Goal: Task Accomplishment & Management: Manage account settings

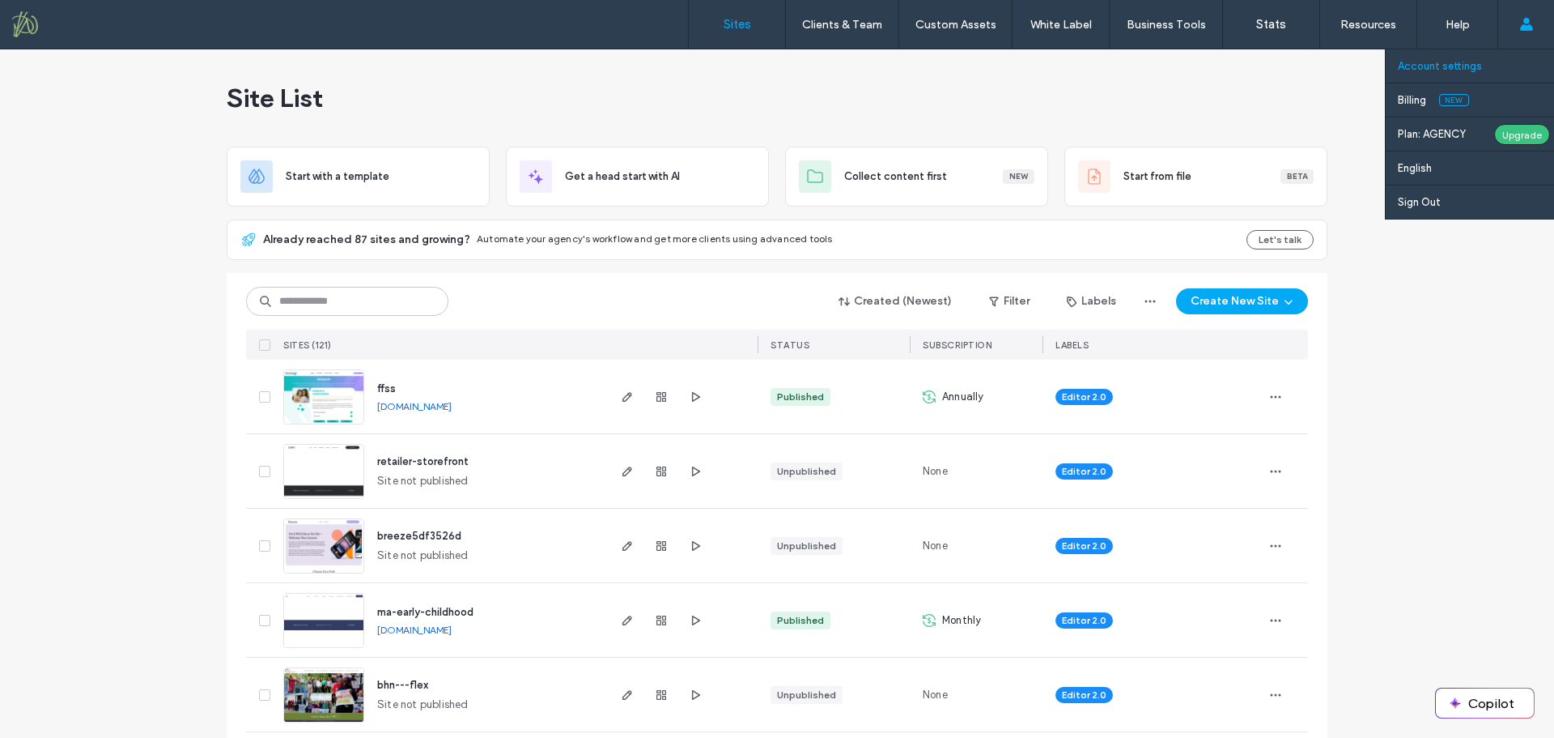
click at [1436, 66] on label "Account settings" at bounding box center [1440, 66] width 84 height 12
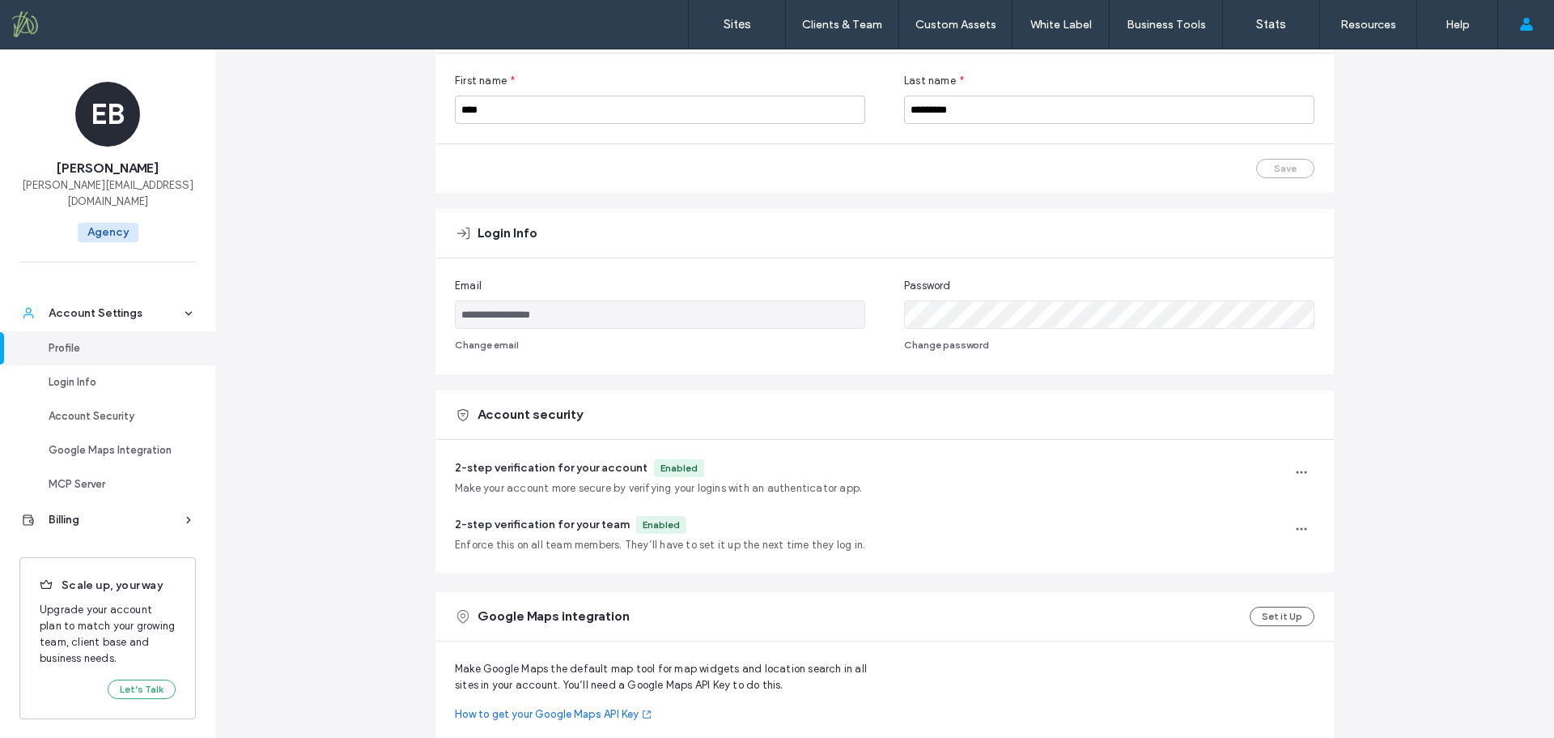
scroll to position [160, 0]
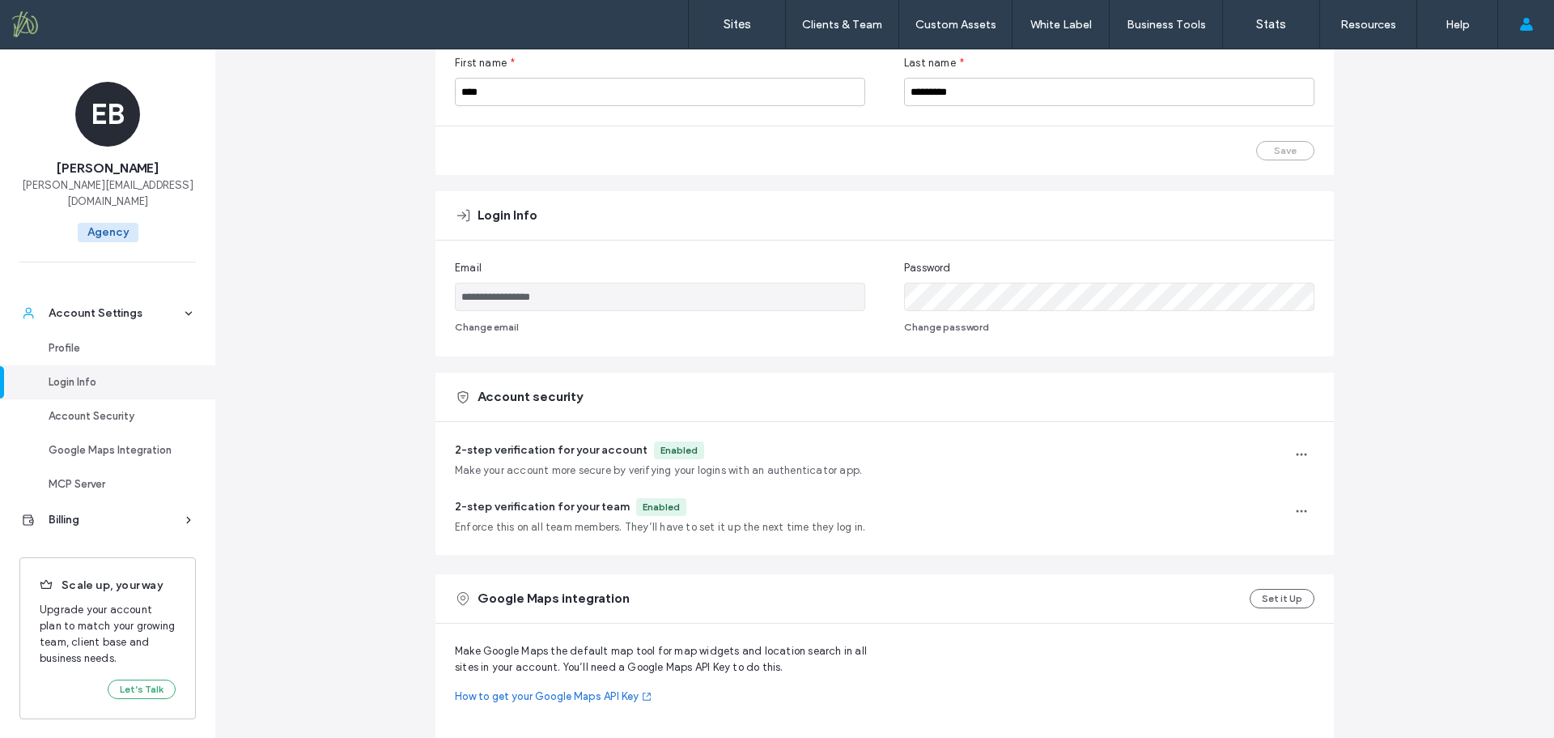
click at [358, 402] on div "**********" at bounding box center [884, 496] width 1339 height 1214
click at [955, 324] on button "Change password" at bounding box center [946, 326] width 85 height 19
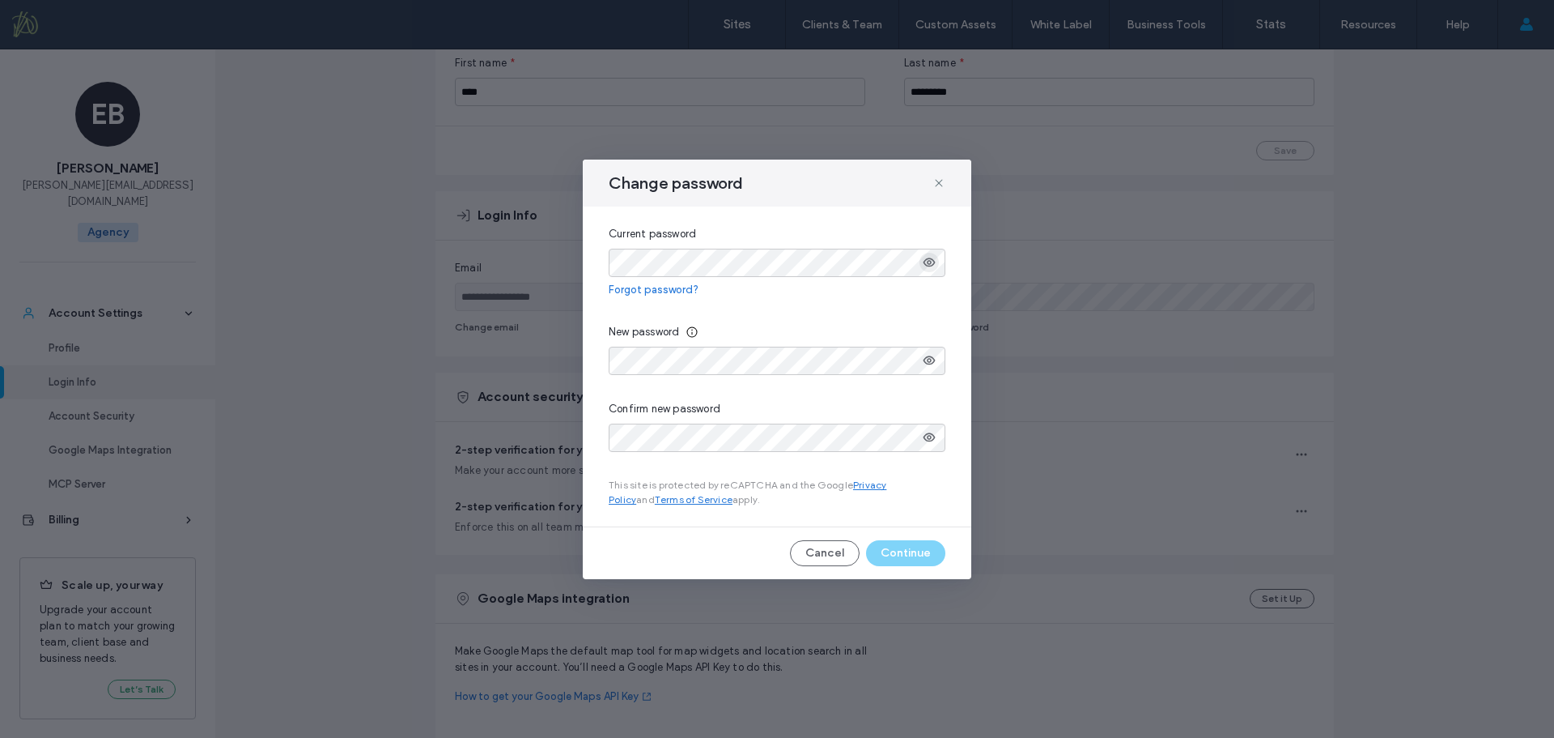
click at [928, 258] on use "button" at bounding box center [930, 262] width 12 height 9
click at [934, 362] on div at bounding box center [777, 361] width 337 height 28
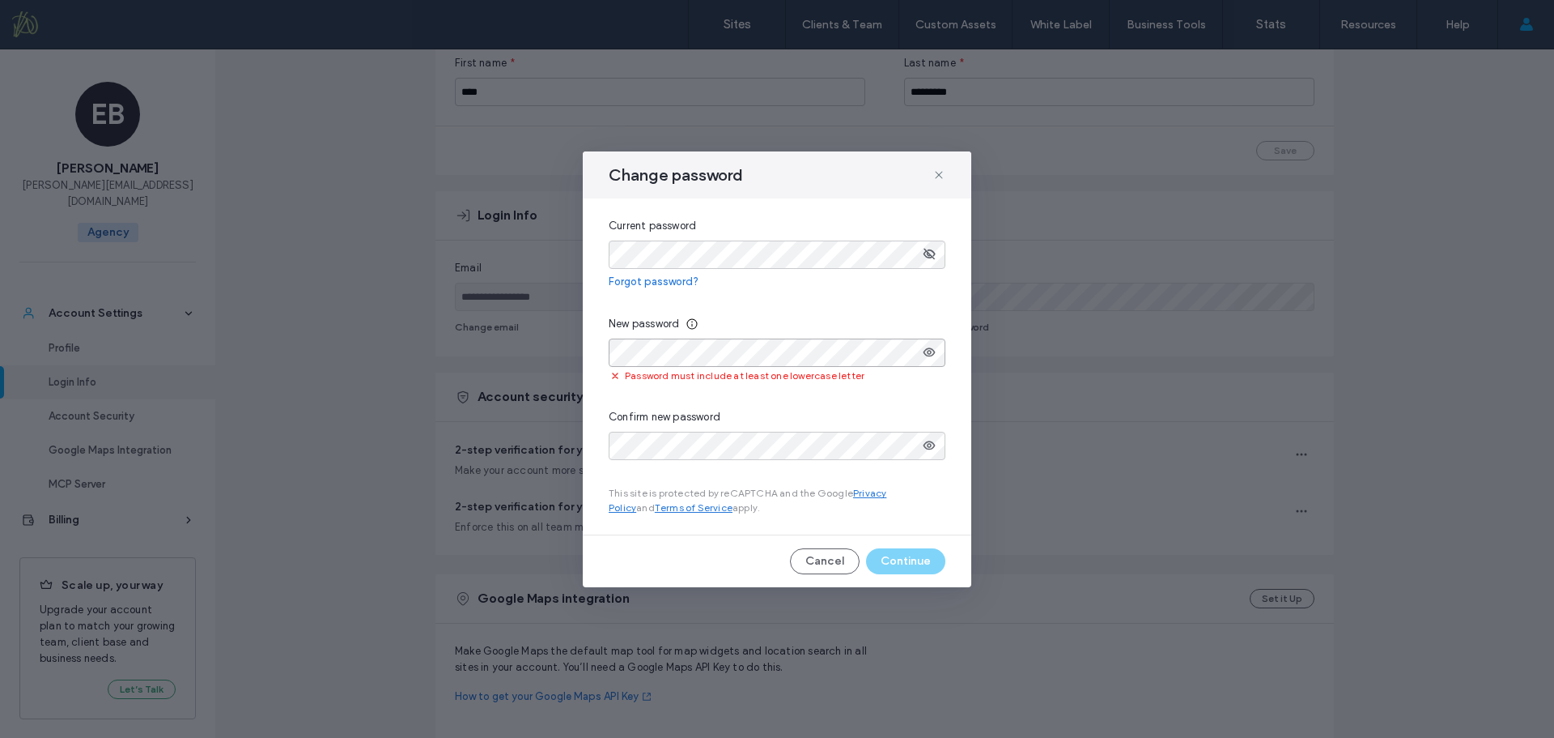
drag, startPoint x: 934, startPoint y: 362, endPoint x: 561, endPoint y: 350, distance: 373.4
click at [561, 350] on div "Change password Current password Forgot password? New password Password must in…" at bounding box center [777, 369] width 1554 height 738
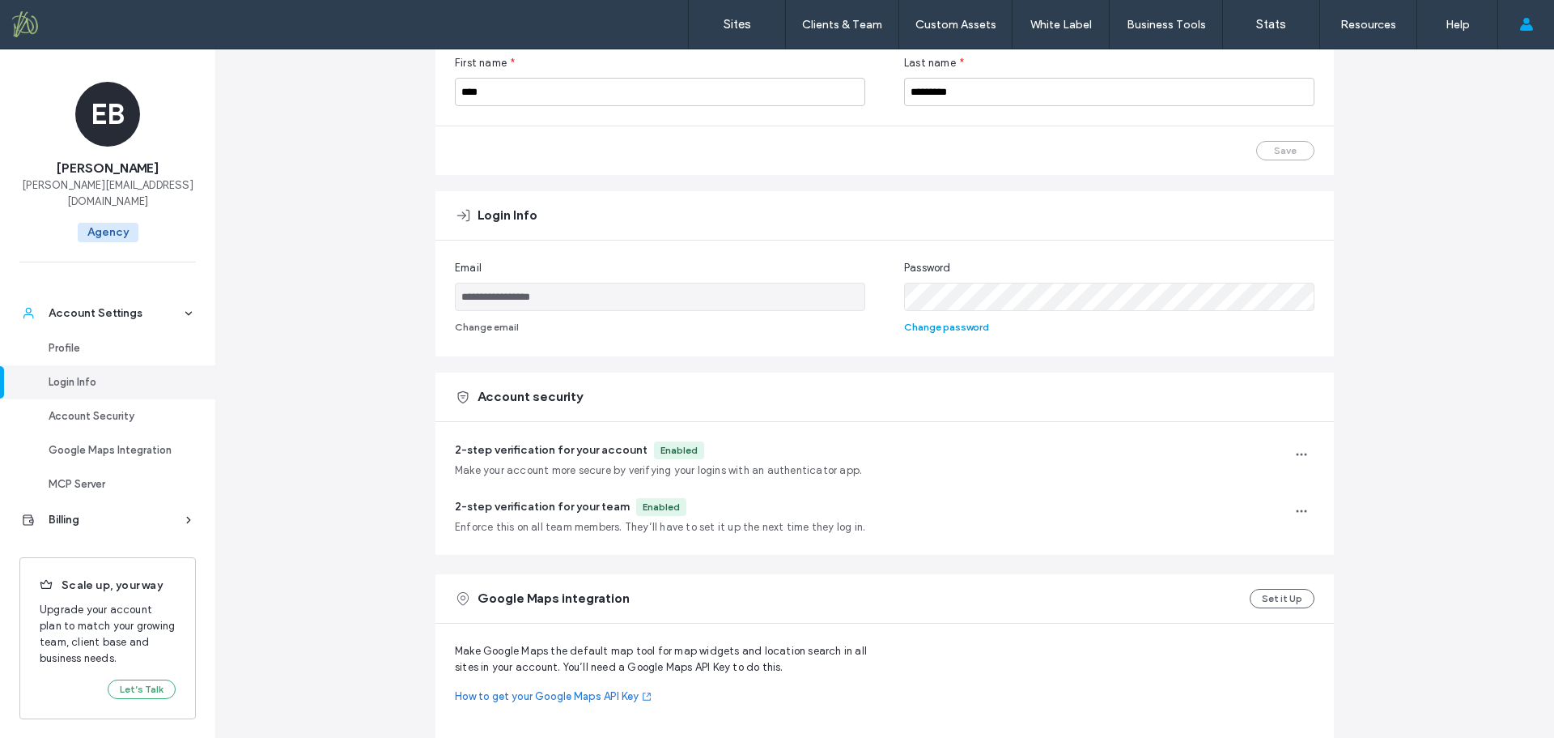
click at [929, 330] on button "Change password" at bounding box center [946, 326] width 85 height 19
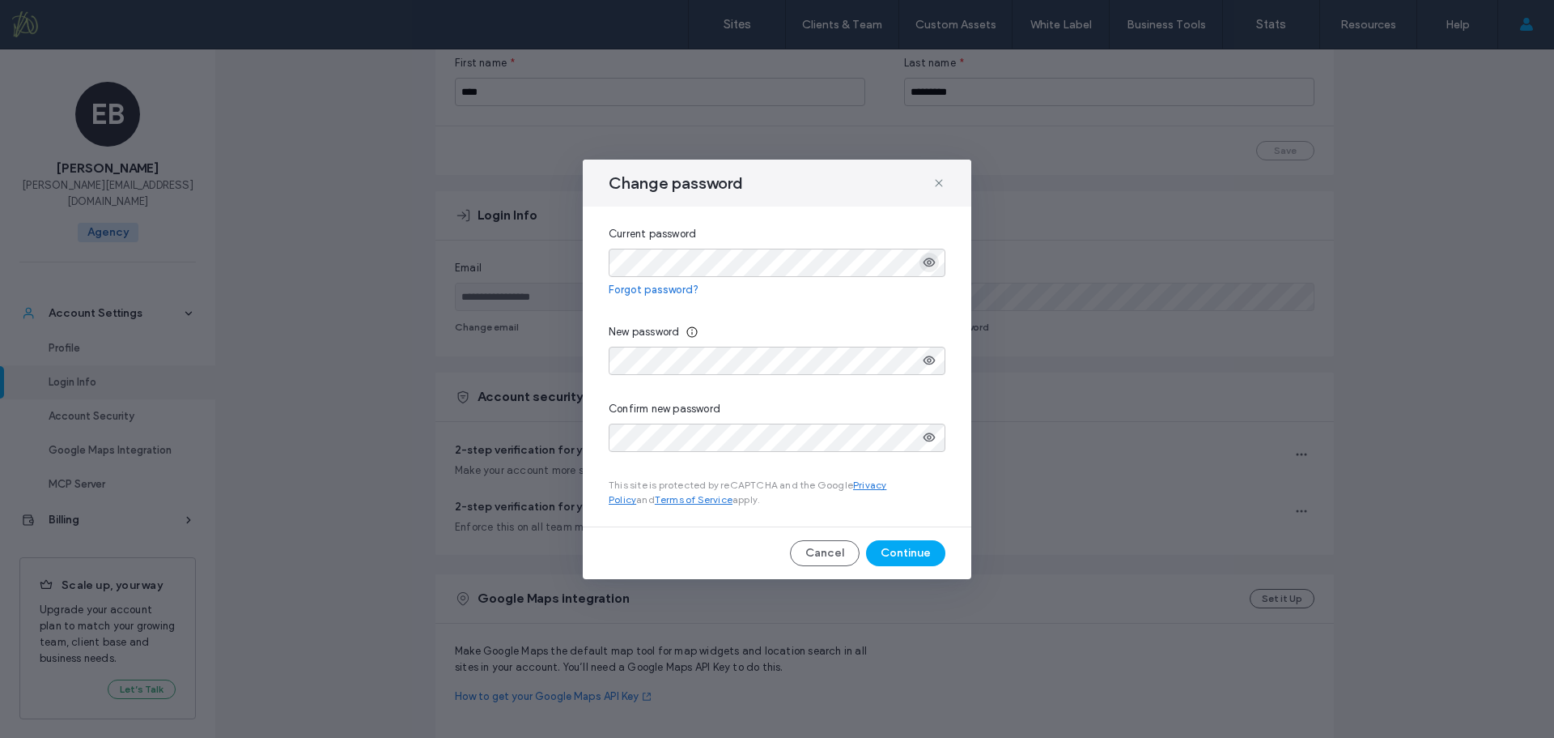
click at [927, 268] on icon "button" at bounding box center [929, 262] width 13 height 13
click at [932, 362] on icon "button" at bounding box center [929, 360] width 13 height 13
click at [932, 438] on icon "button" at bounding box center [929, 437] width 13 height 13
click at [914, 552] on button "Continue" at bounding box center [905, 553] width 79 height 26
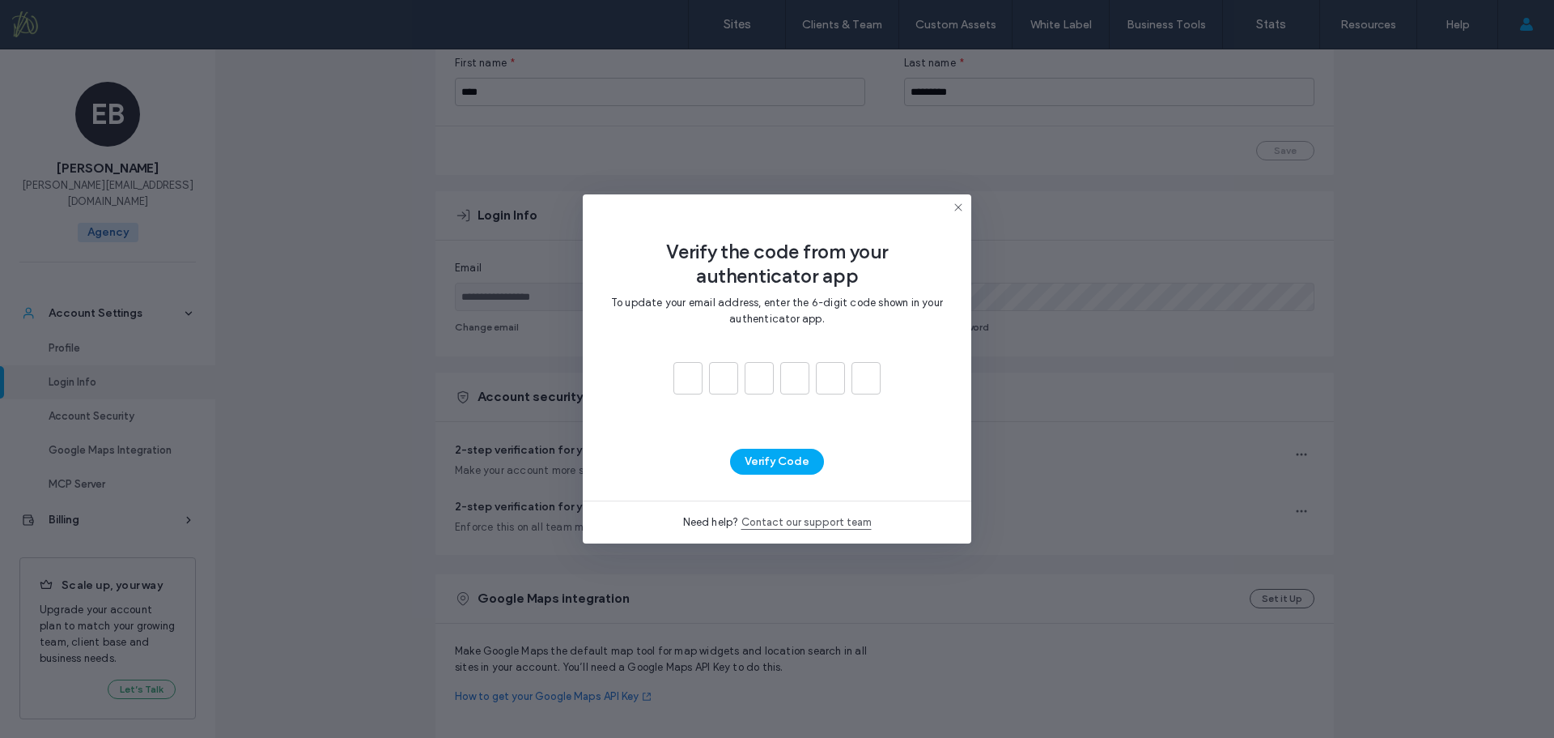
type input "*"
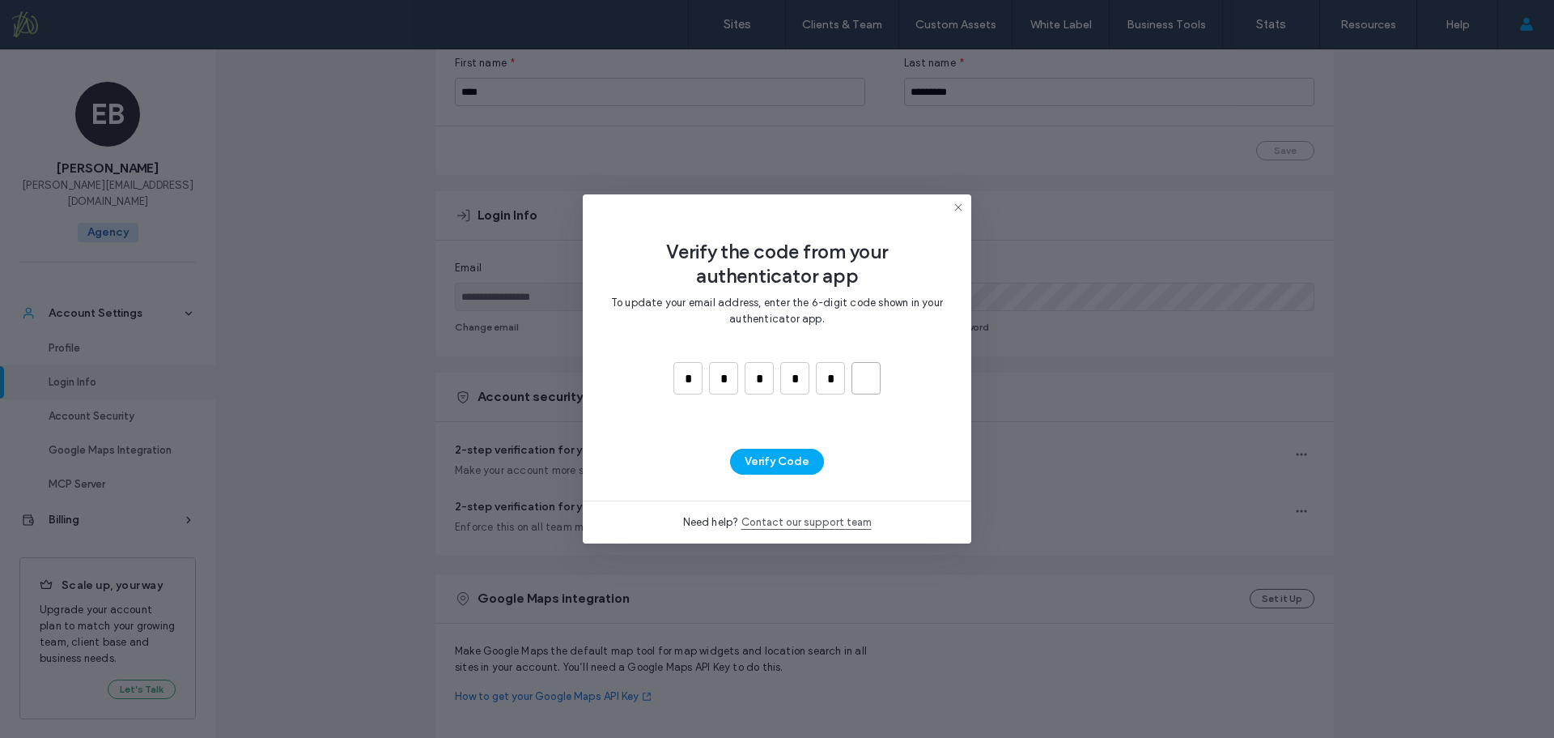
type input "*"
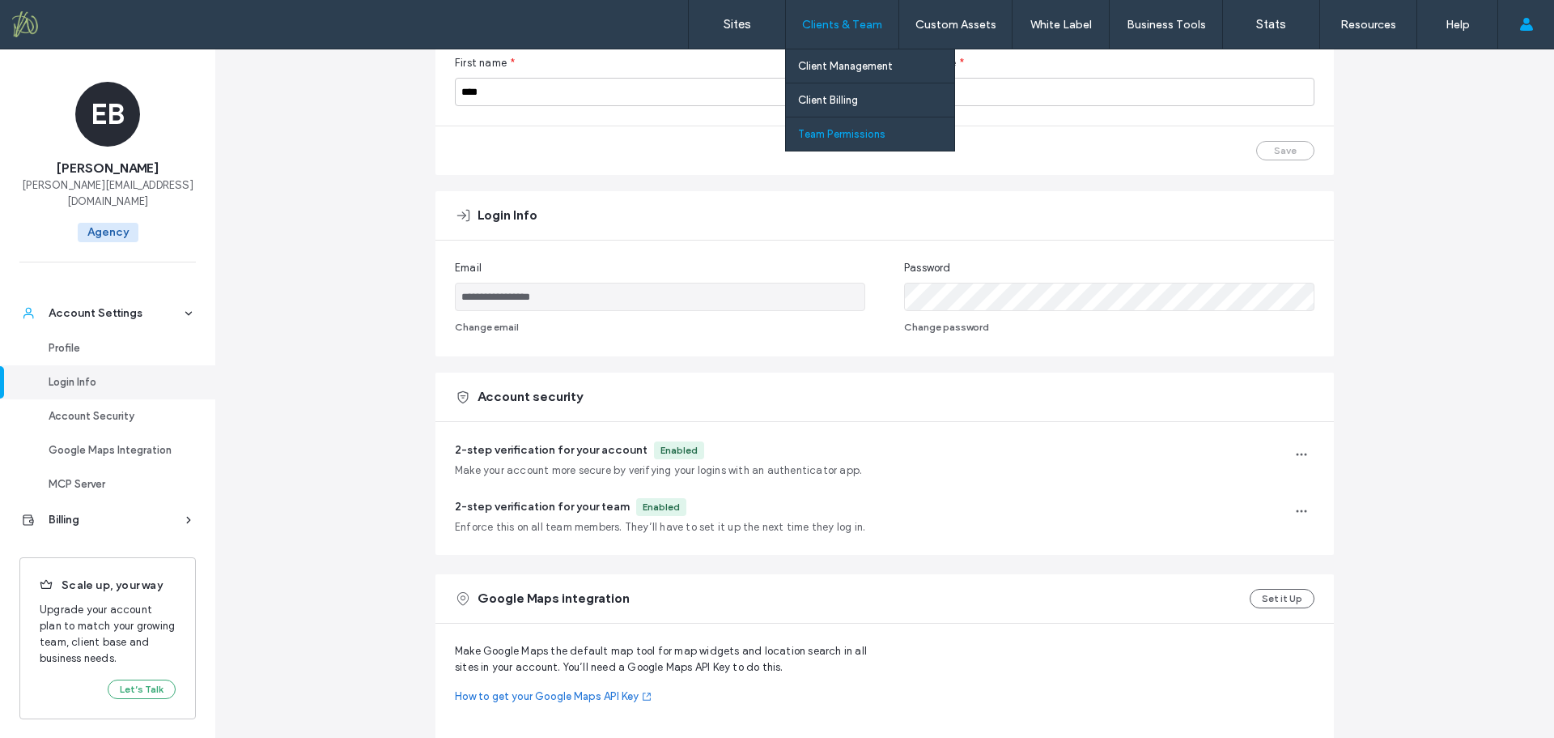
click at [839, 132] on label "Team Permissions" at bounding box center [841, 134] width 87 height 12
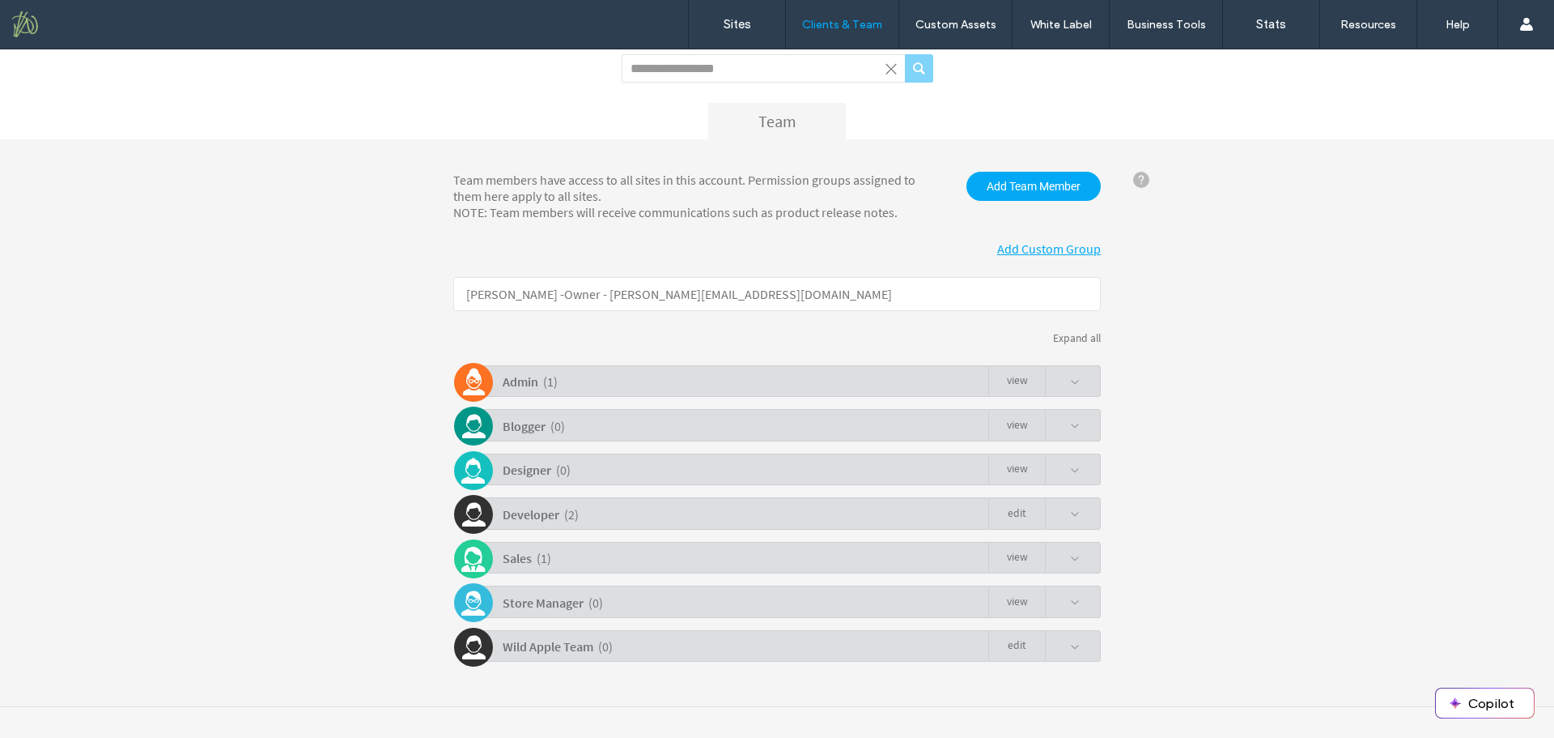
scroll to position [118, 0]
click link "view"
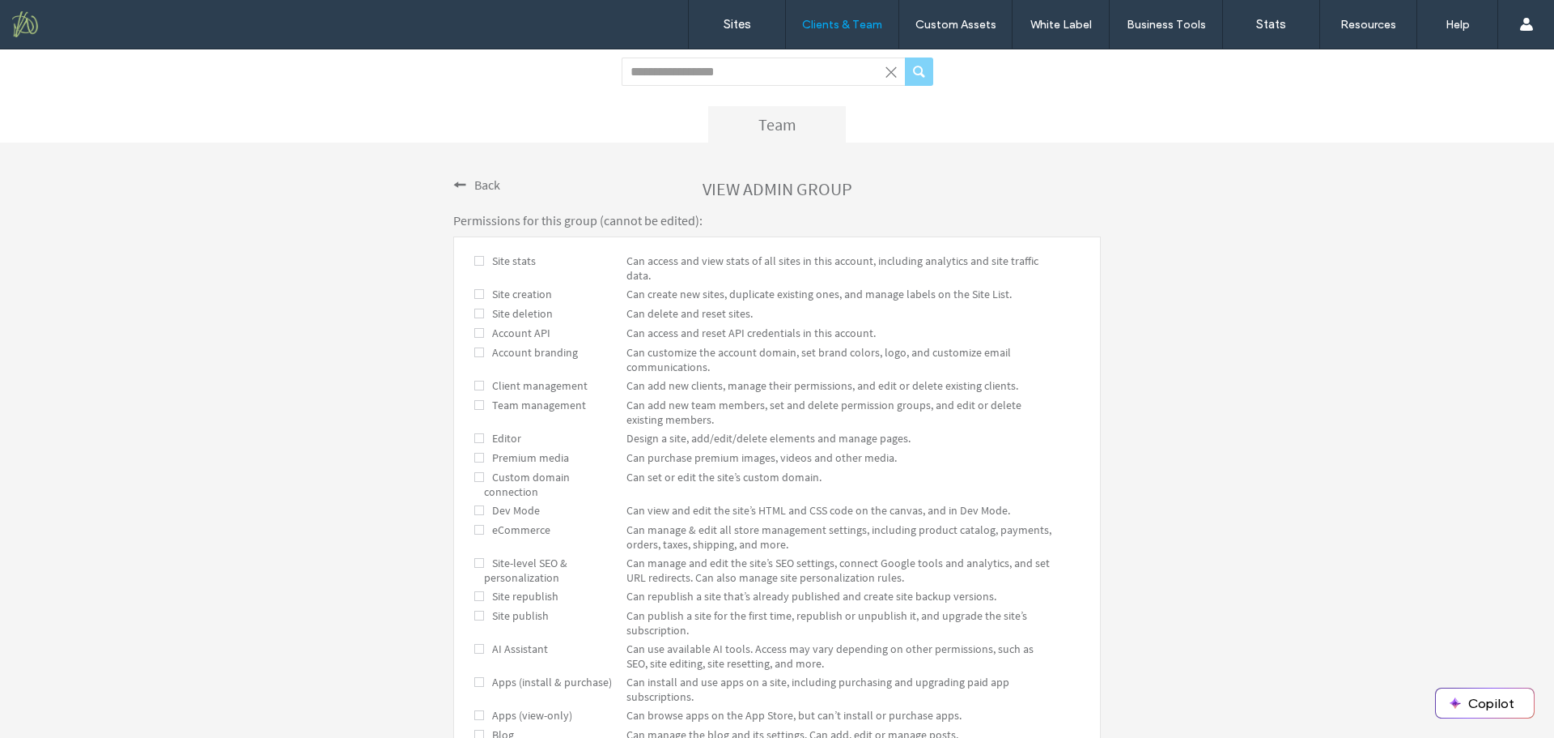
scroll to position [0, 0]
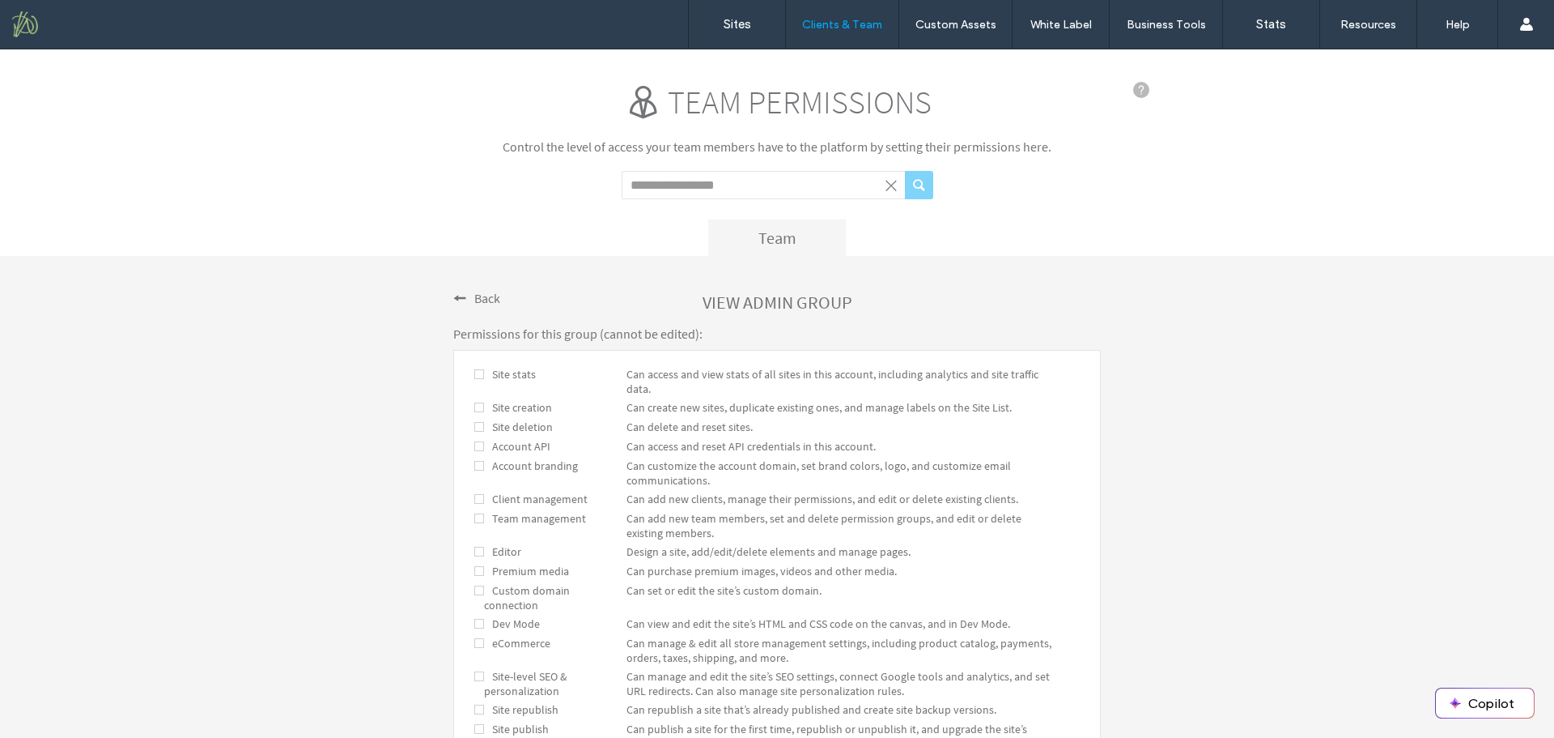
click at [482, 293] on span "Back" at bounding box center [487, 298] width 26 height 16
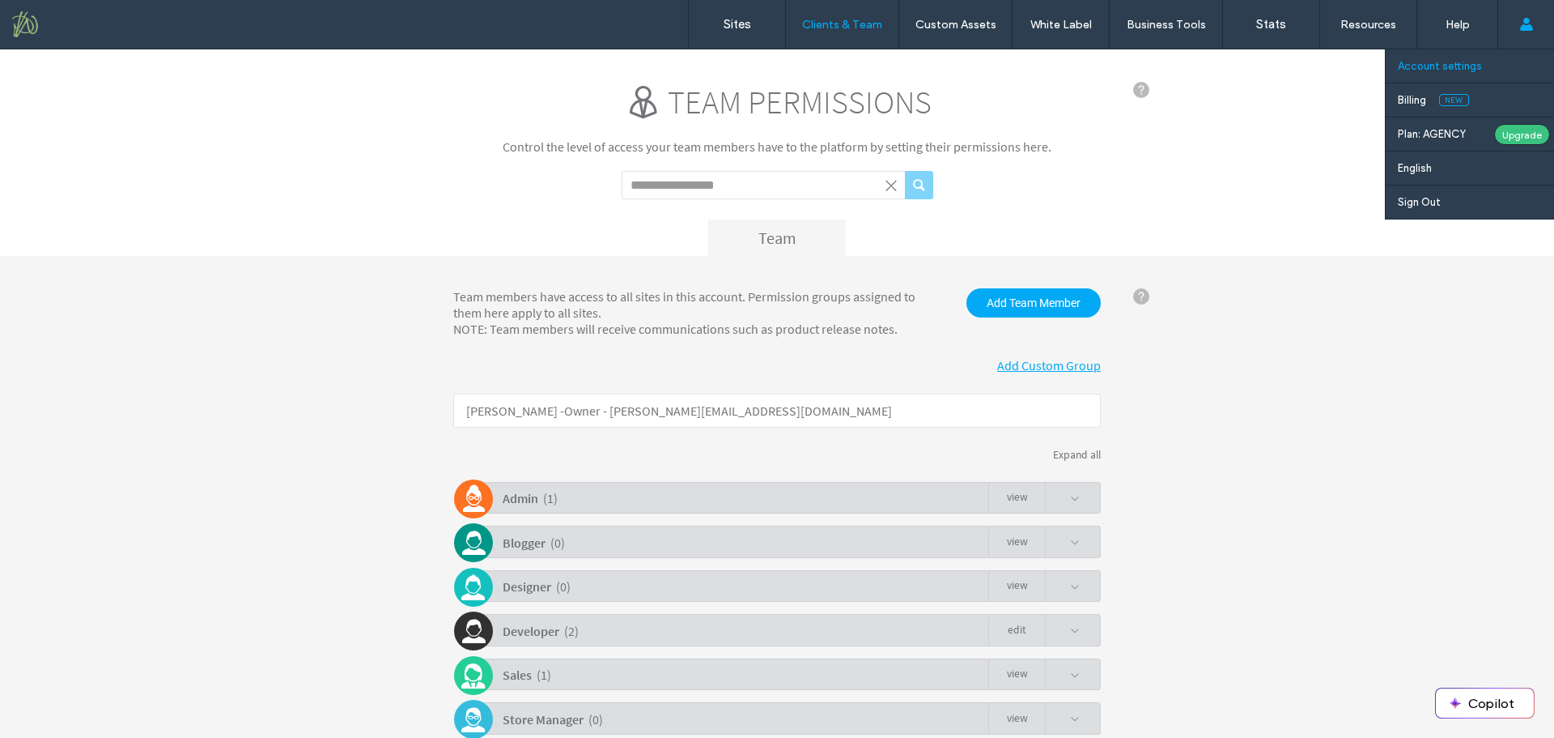
click at [1430, 66] on label "Account settings" at bounding box center [1440, 66] width 84 height 12
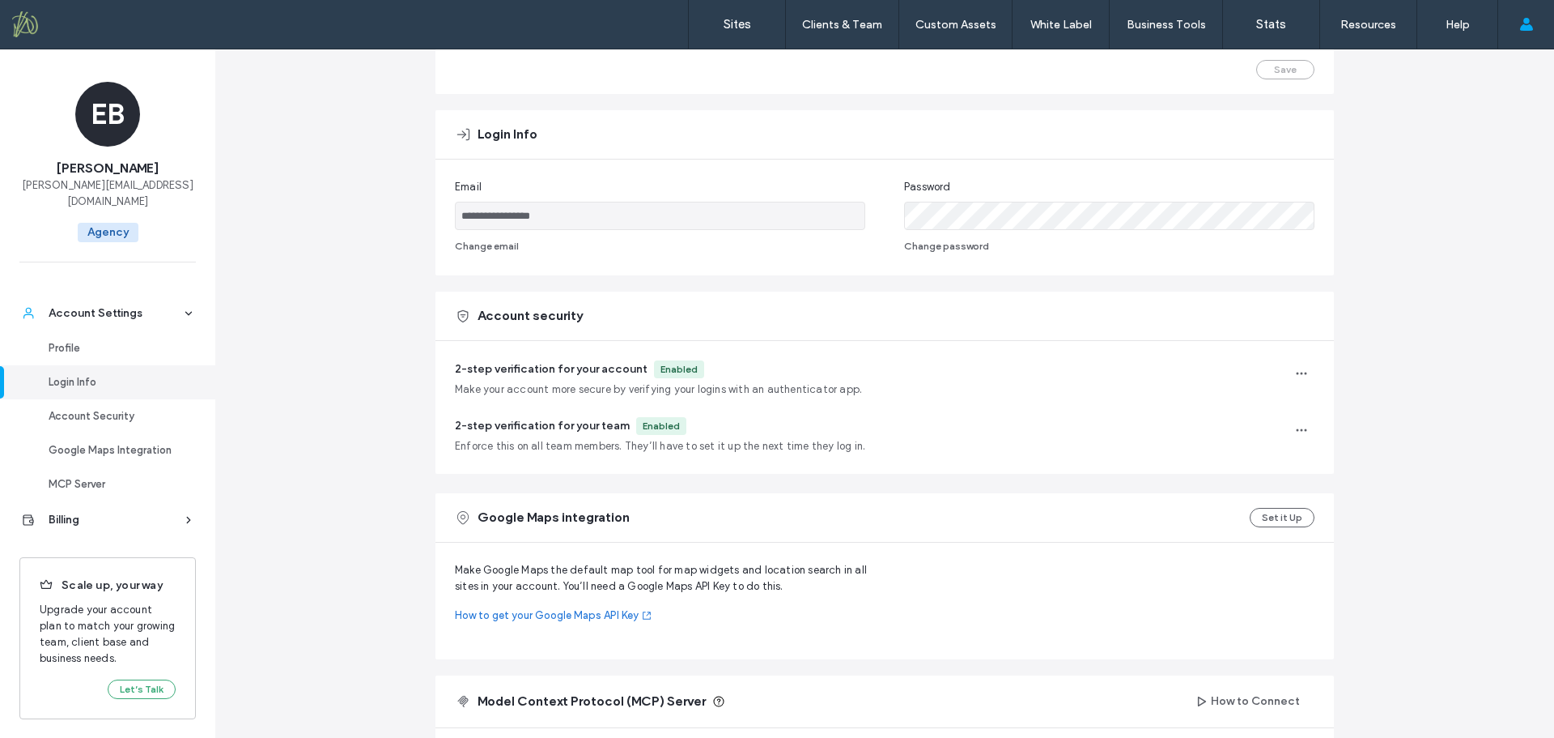
scroll to position [242, 0]
click at [1297, 430] on use "button" at bounding box center [1302, 429] width 11 height 2
click at [1009, 428] on div "2-step verification for your team Enabled Enforce this on all team members. The…" at bounding box center [885, 434] width 860 height 37
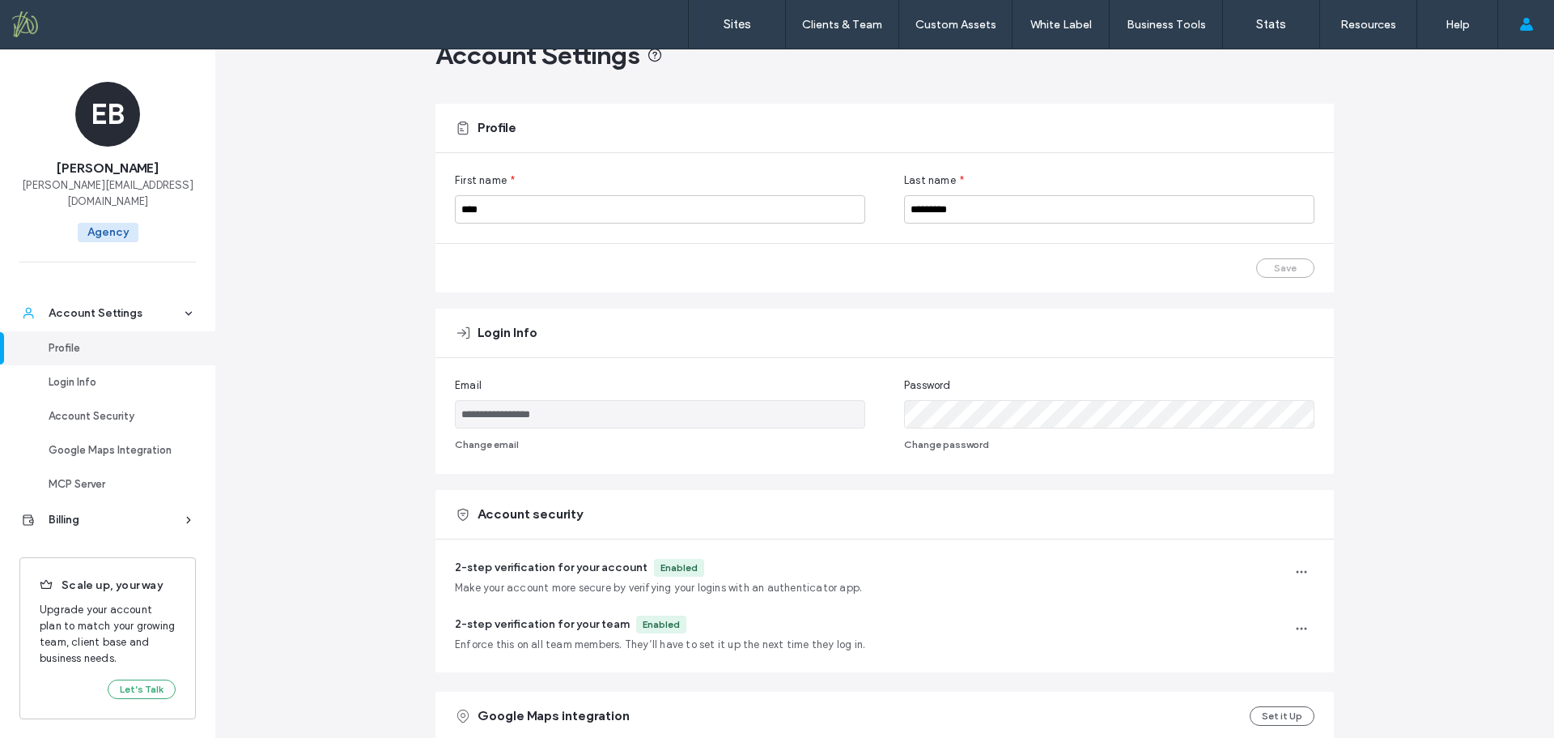
scroll to position [0, 0]
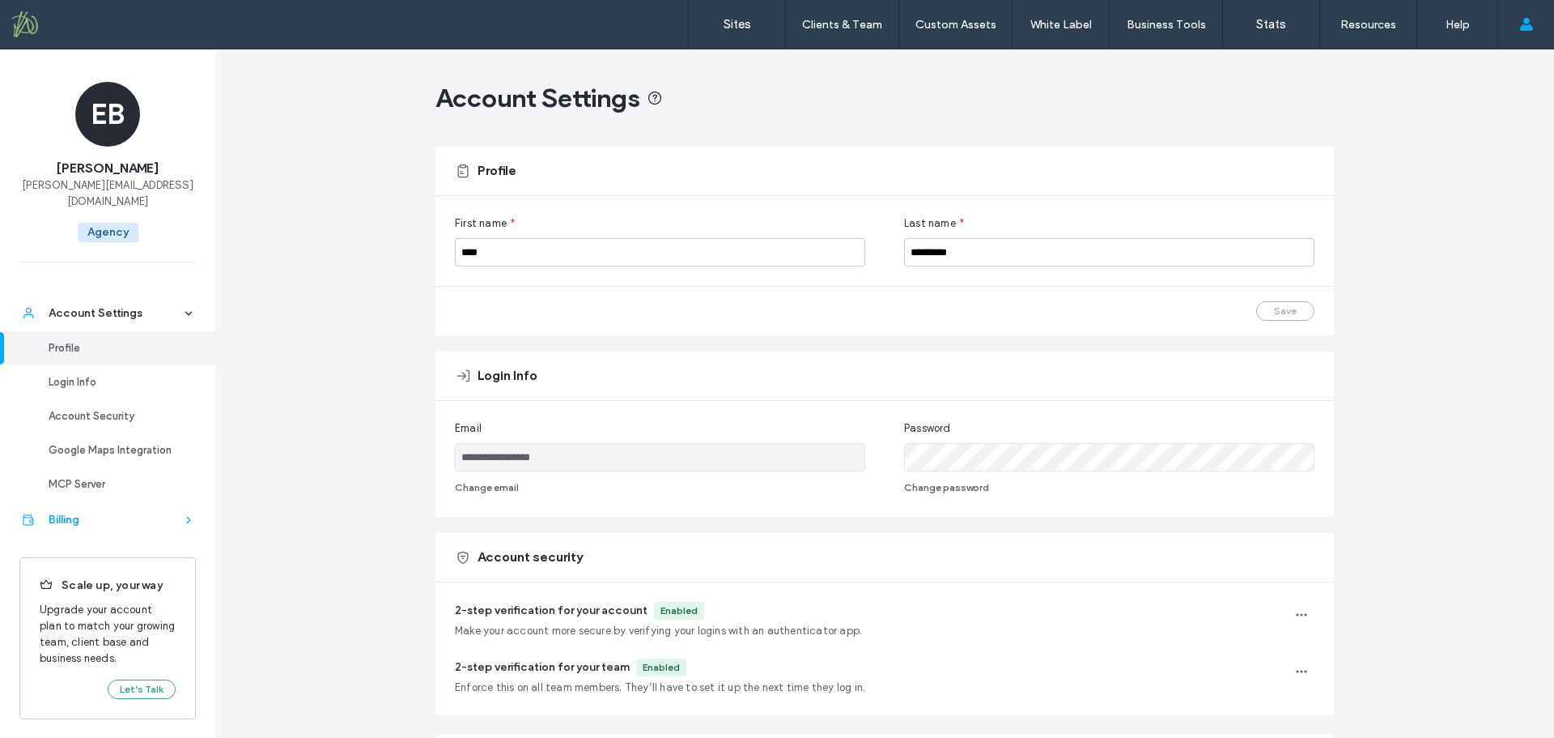
click at [133, 512] on div "Billing" at bounding box center [115, 520] width 133 height 16
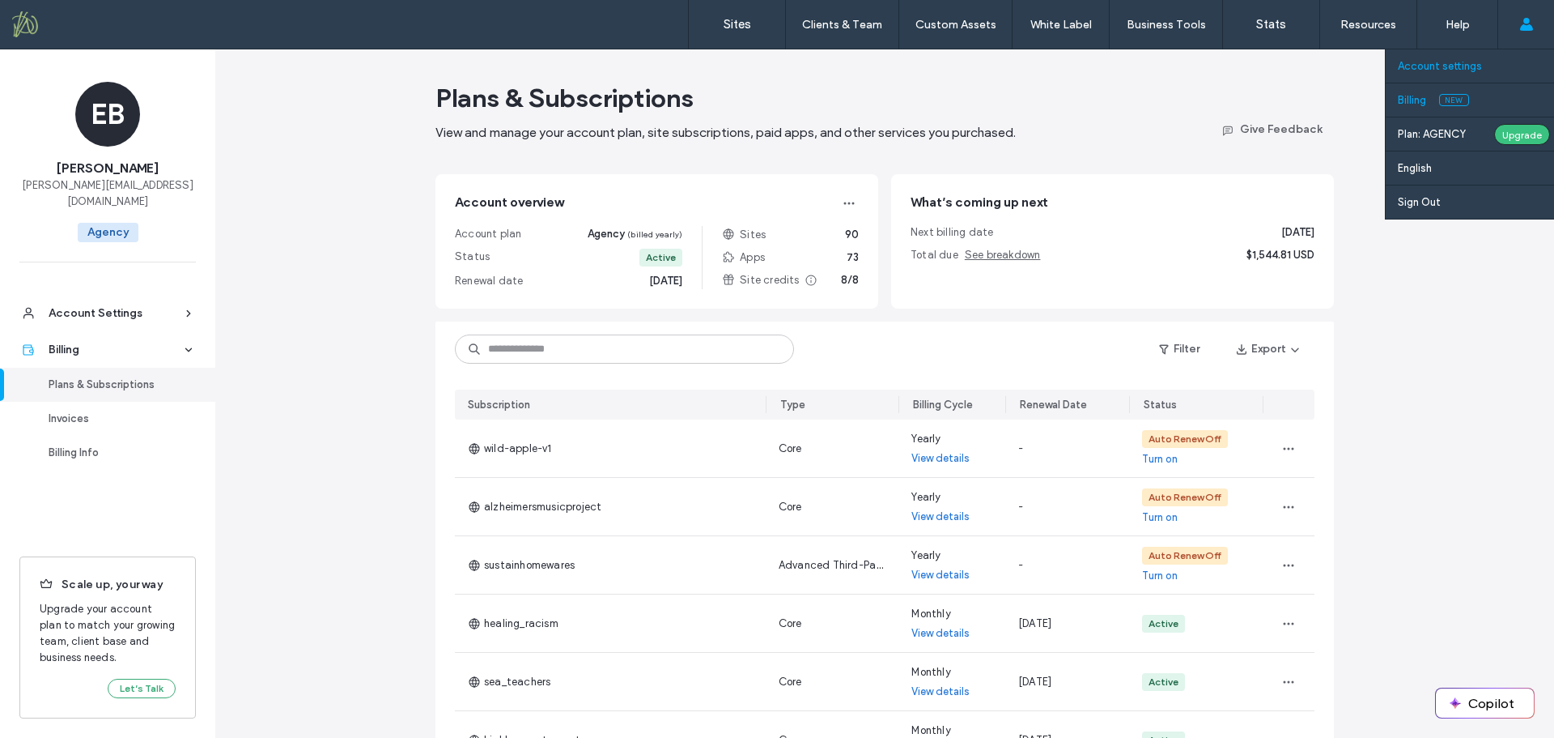
click at [1422, 70] on label "Account settings" at bounding box center [1440, 66] width 84 height 12
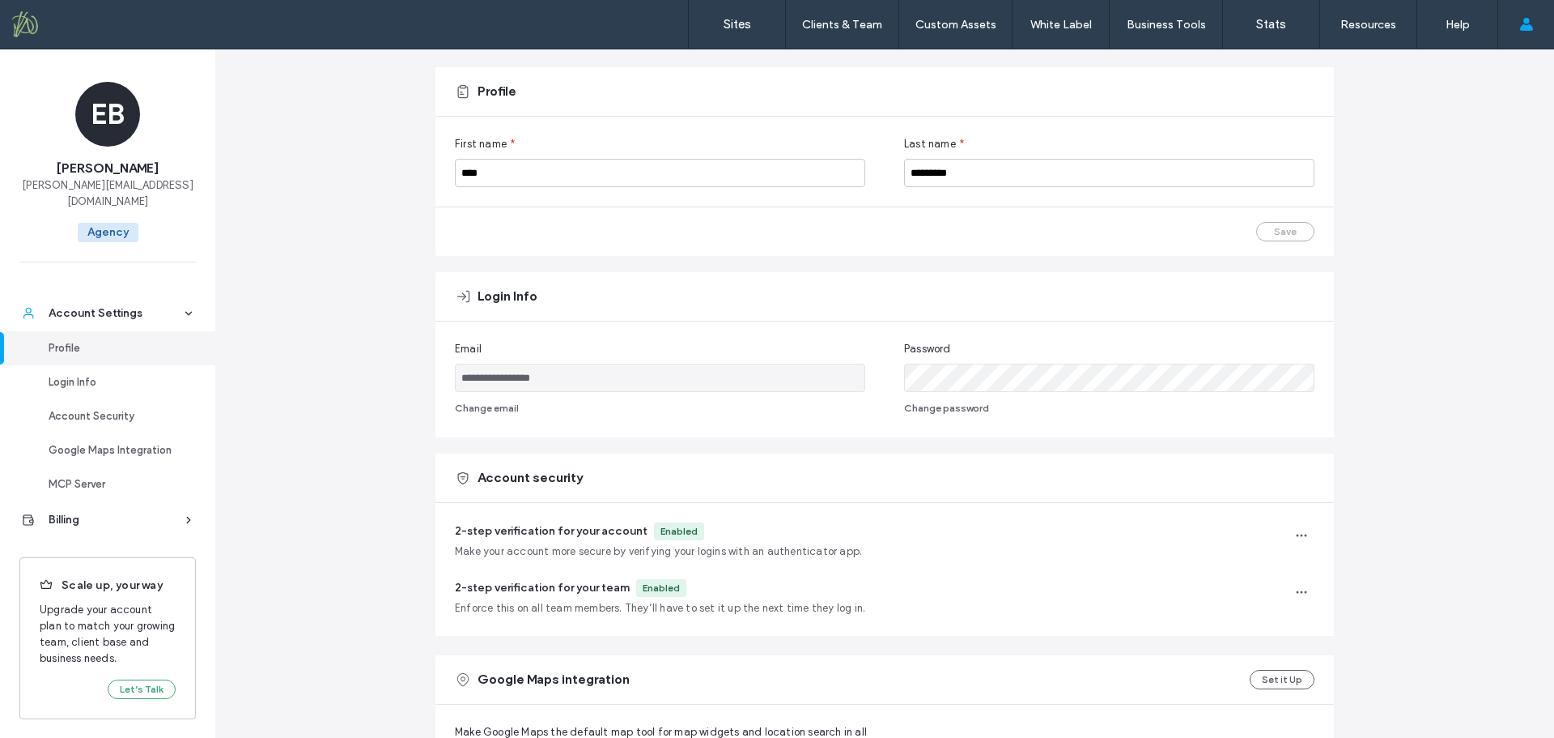
scroll to position [80, 0]
click at [505, 409] on button "Change email" at bounding box center [487, 407] width 64 height 19
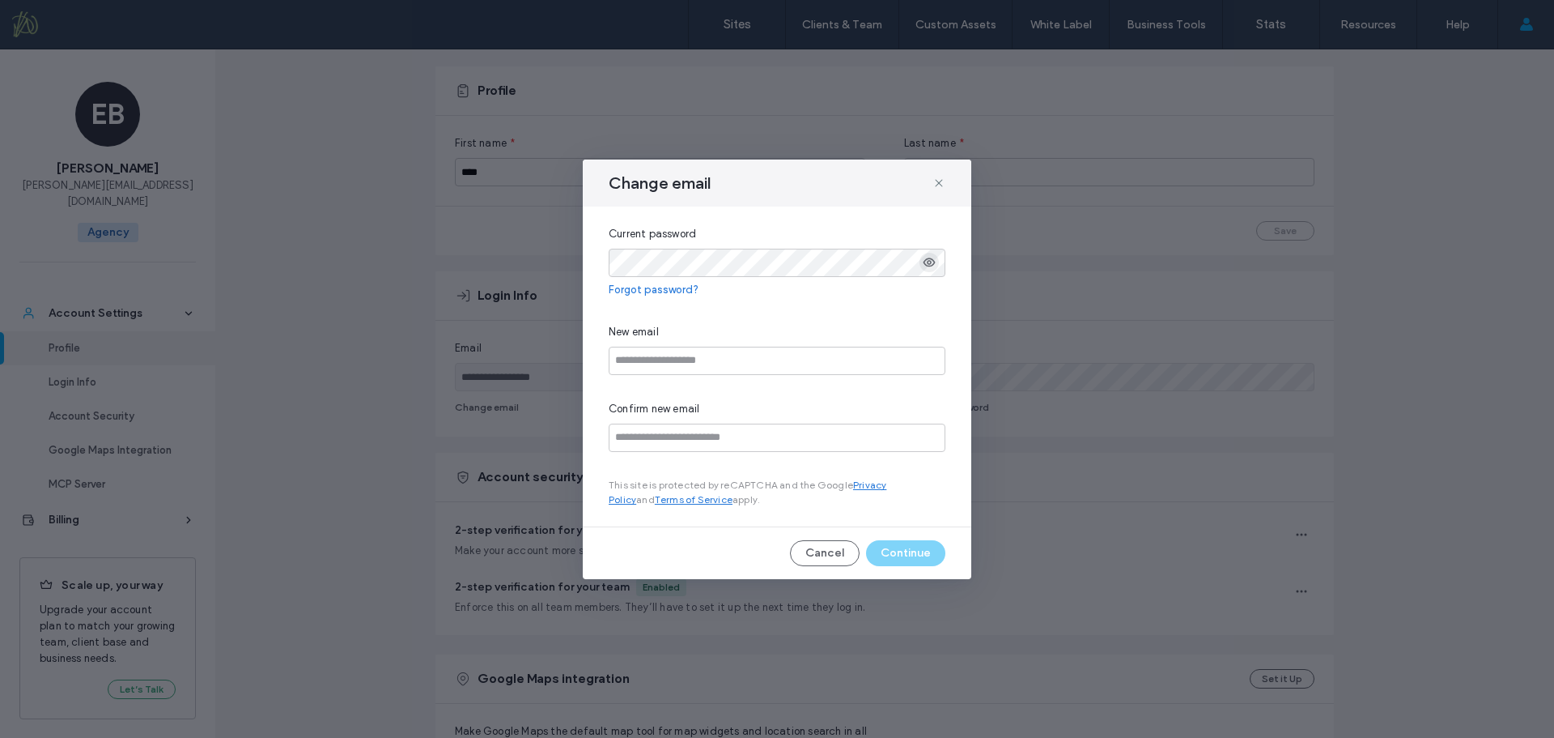
click at [928, 263] on use "button" at bounding box center [930, 262] width 12 height 9
click at [665, 365] on input "email" at bounding box center [777, 361] width 337 height 28
drag, startPoint x: 789, startPoint y: 362, endPoint x: 595, endPoint y: 358, distance: 193.5
click at [595, 358] on div "**********" at bounding box center [777, 366] width 389 height 320
type input "**********"
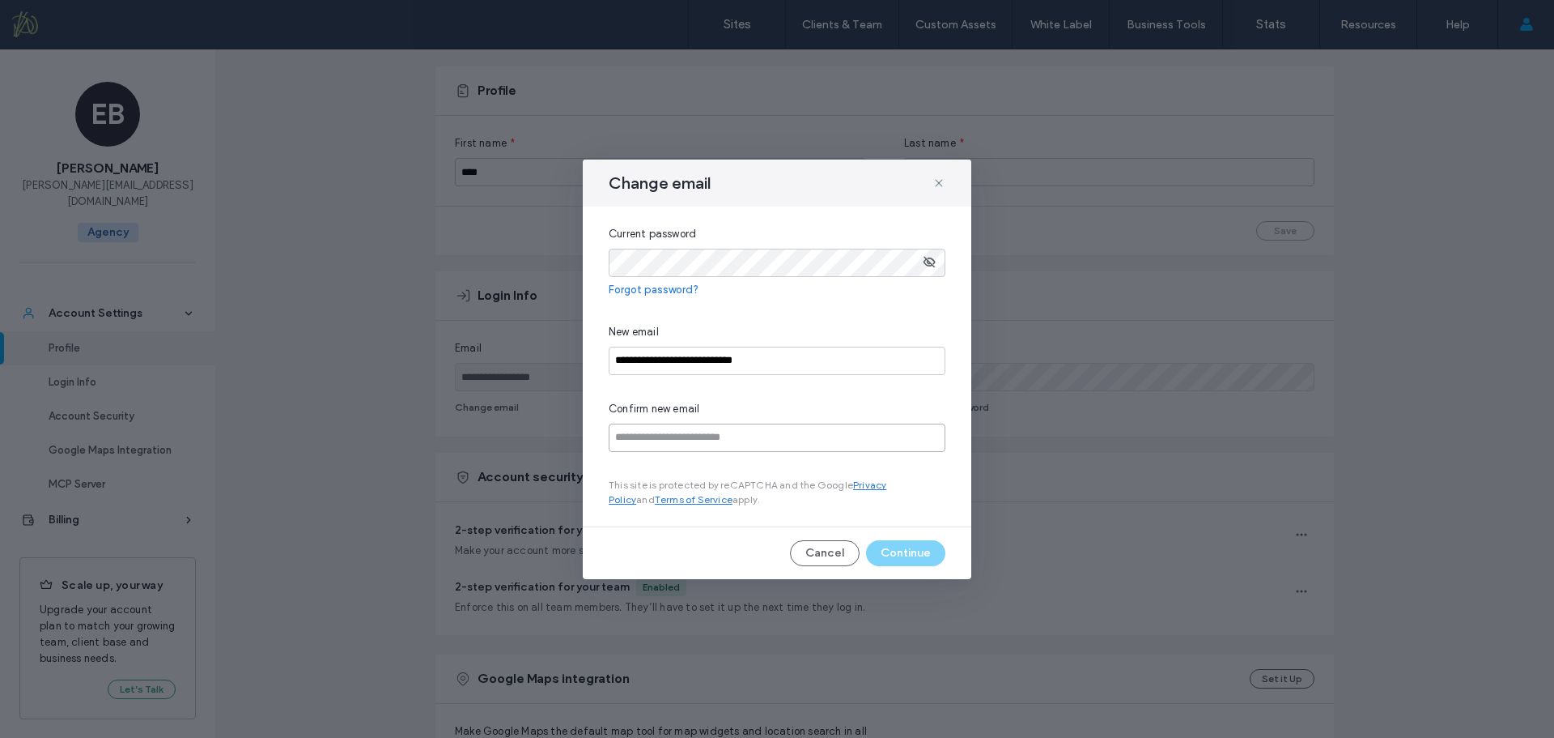
click at [647, 439] on input "email" at bounding box center [777, 437] width 337 height 28
paste input "**********"
type input "**********"
click at [897, 553] on button "Continue" at bounding box center [905, 553] width 79 height 26
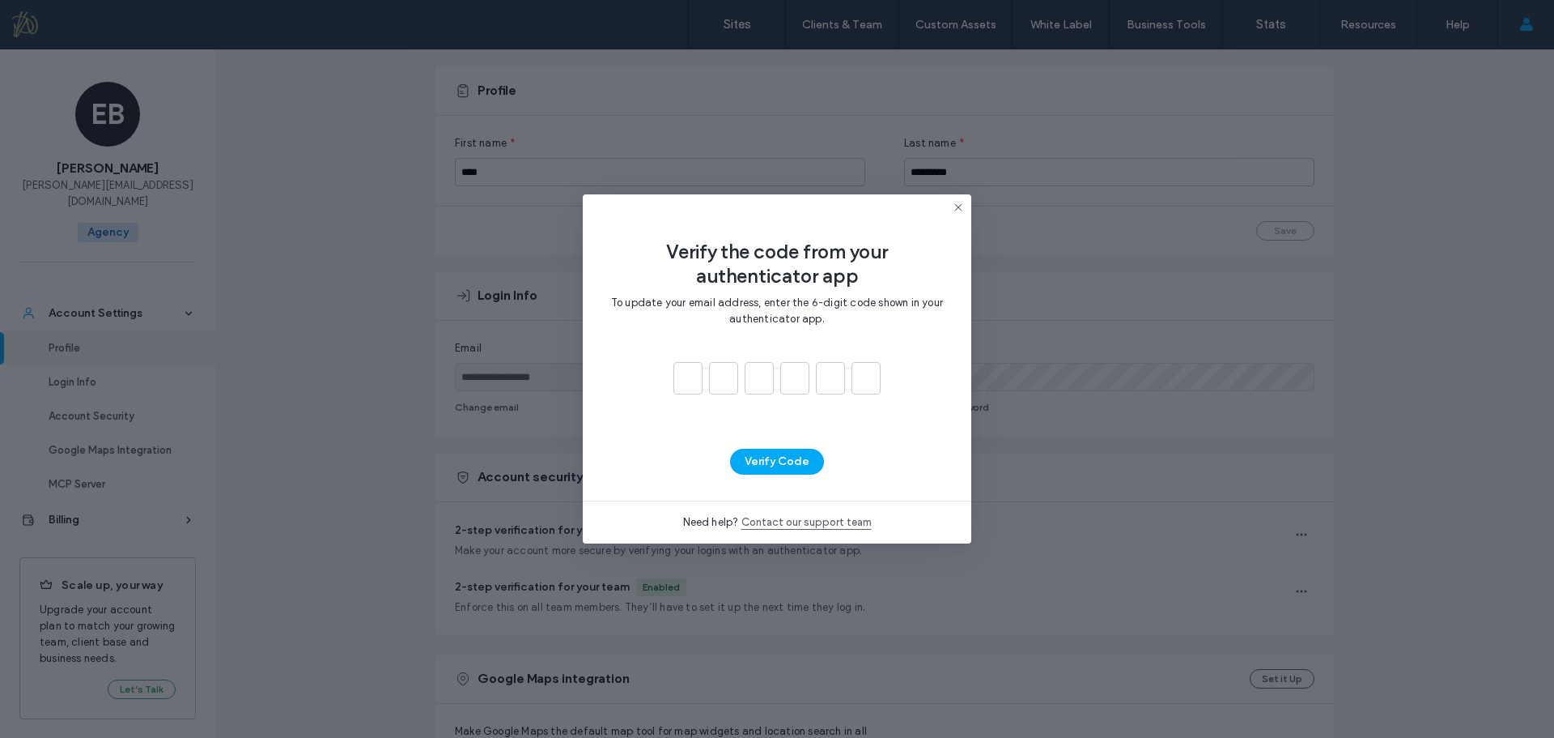
type input "*"
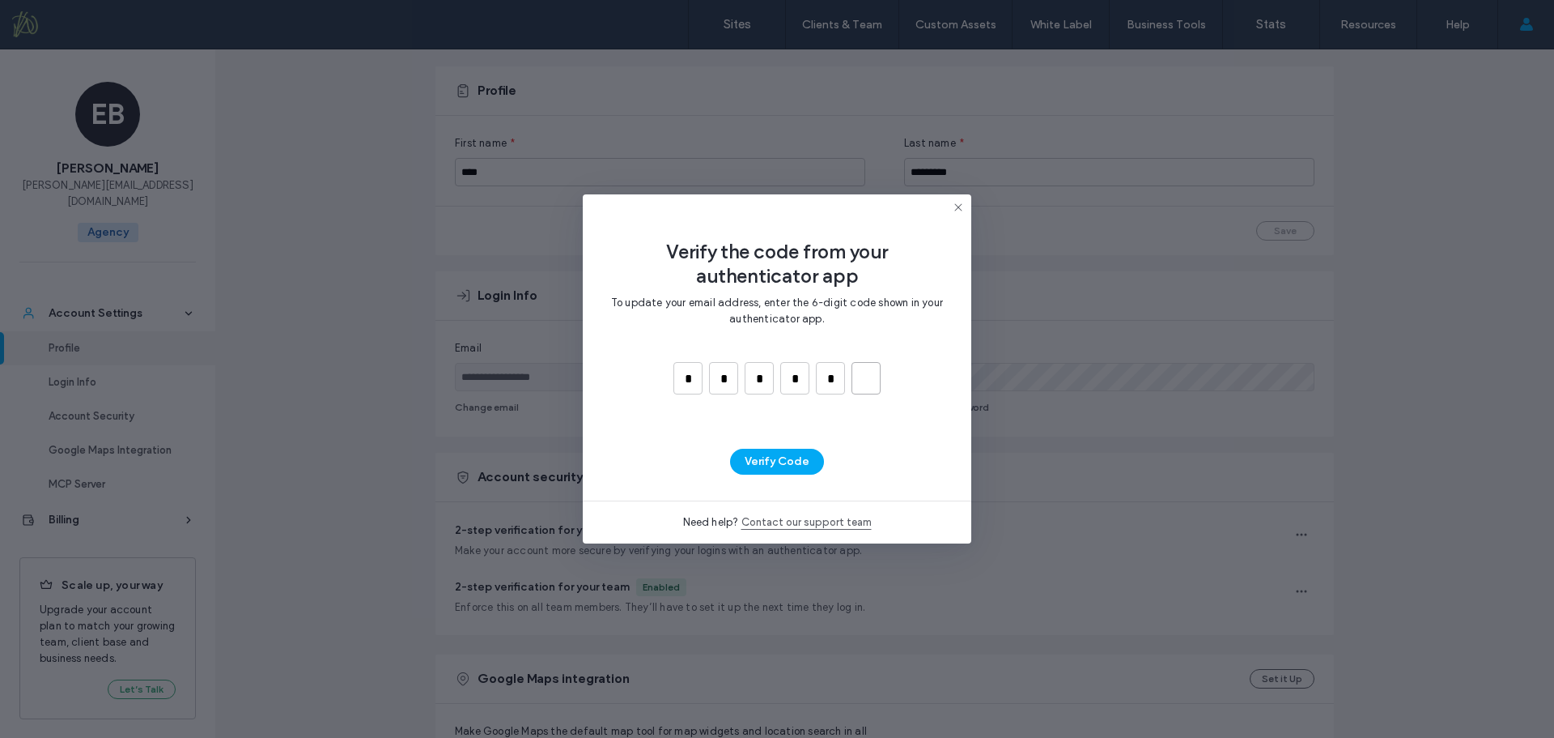
type input "*"
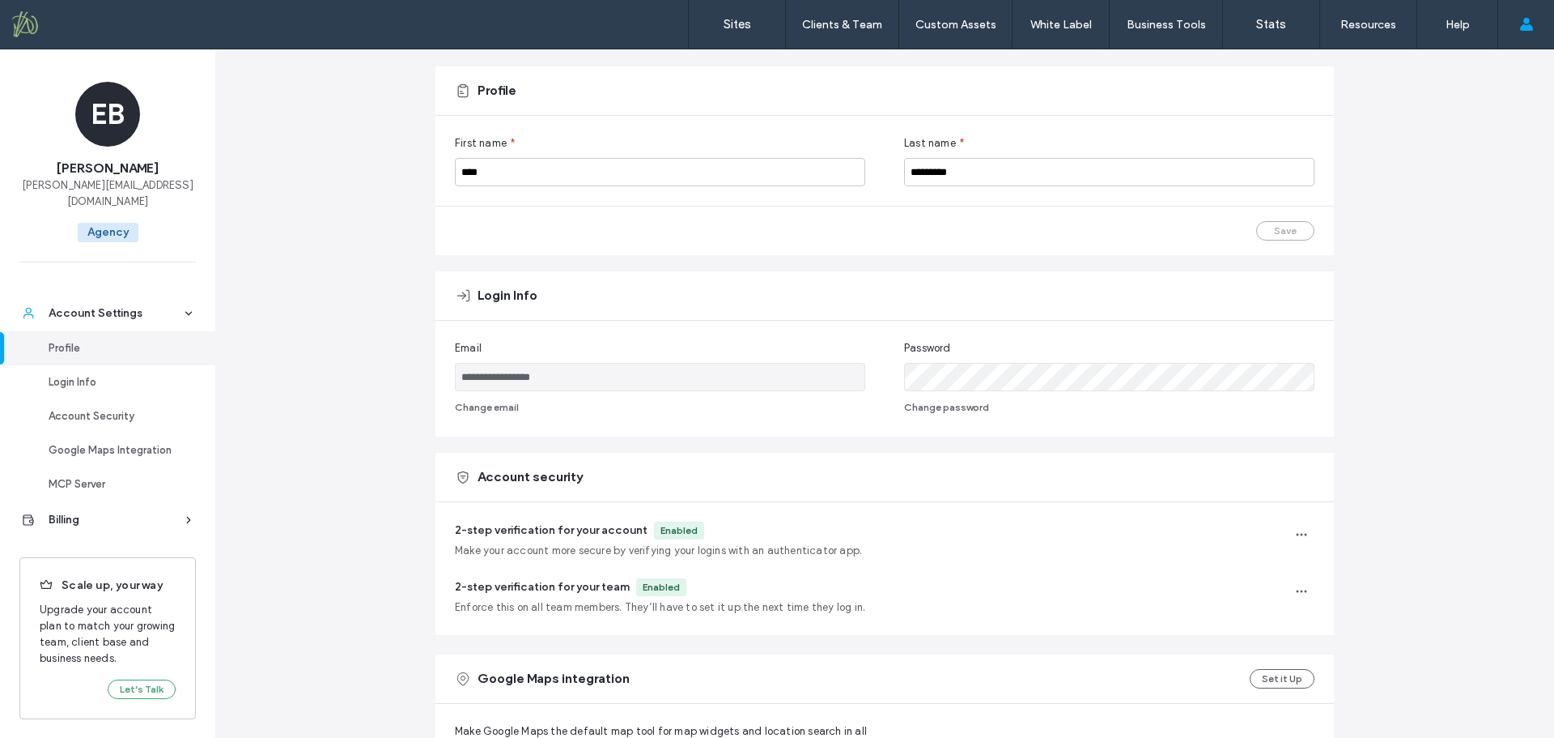
type input "**********"
drag, startPoint x: 646, startPoint y: 382, endPoint x: 434, endPoint y: 378, distance: 212.2
click at [436, 378] on div "**********" at bounding box center [885, 379] width 899 height 116
click at [358, 359] on div "**********" at bounding box center [884, 576] width 1339 height 1214
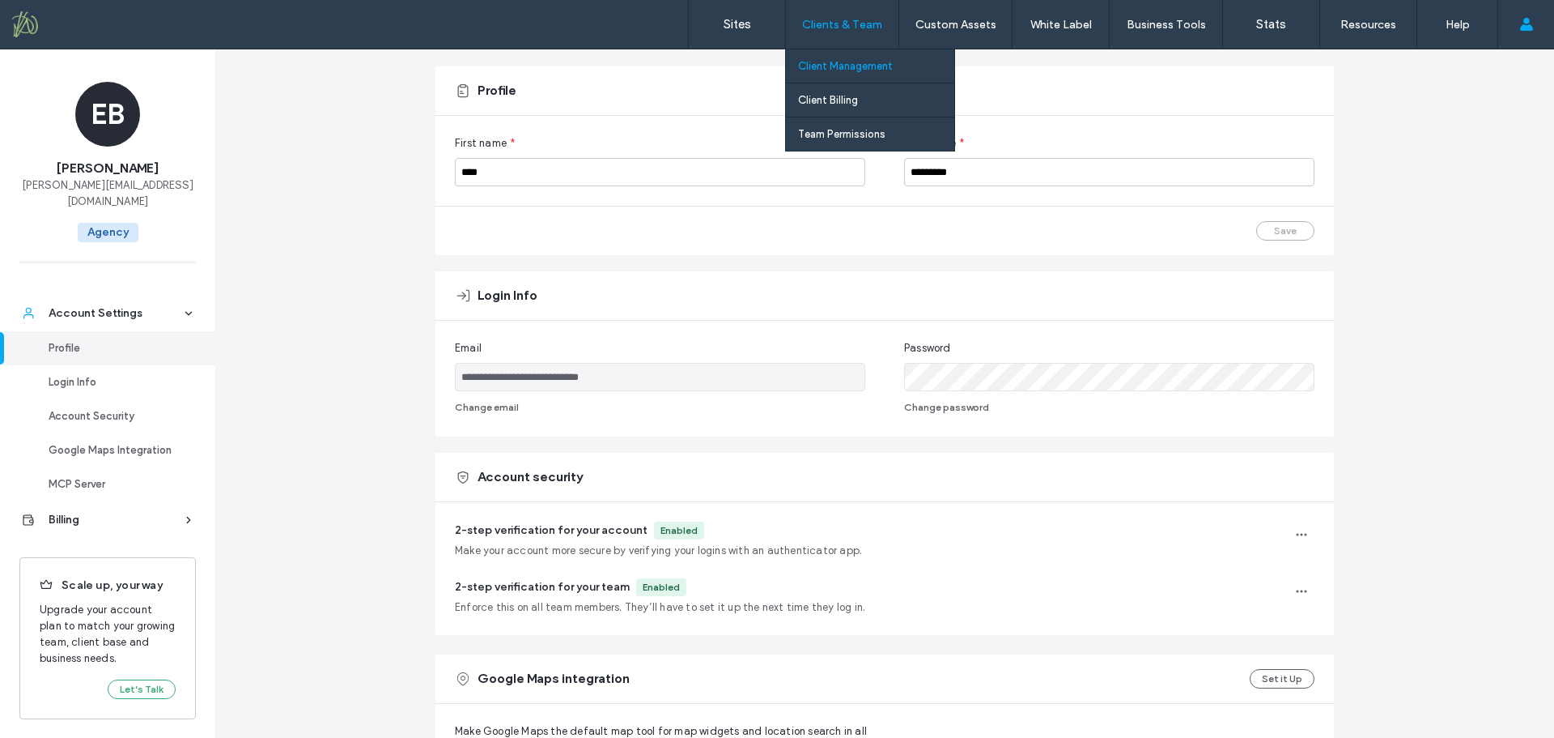
click at [864, 69] on label "Client Management" at bounding box center [845, 66] width 95 height 12
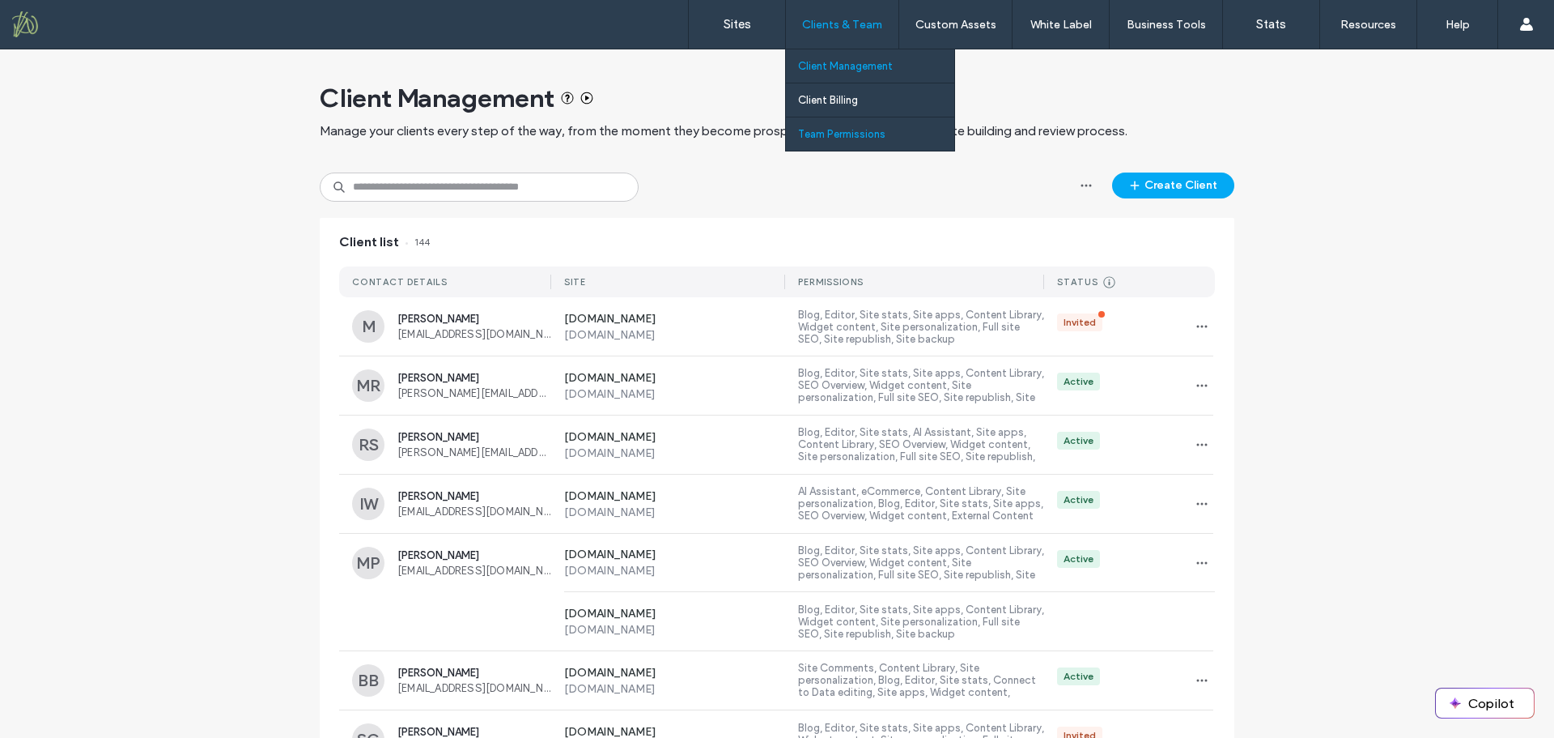
click at [849, 133] on label "Team Permissions" at bounding box center [841, 134] width 87 height 12
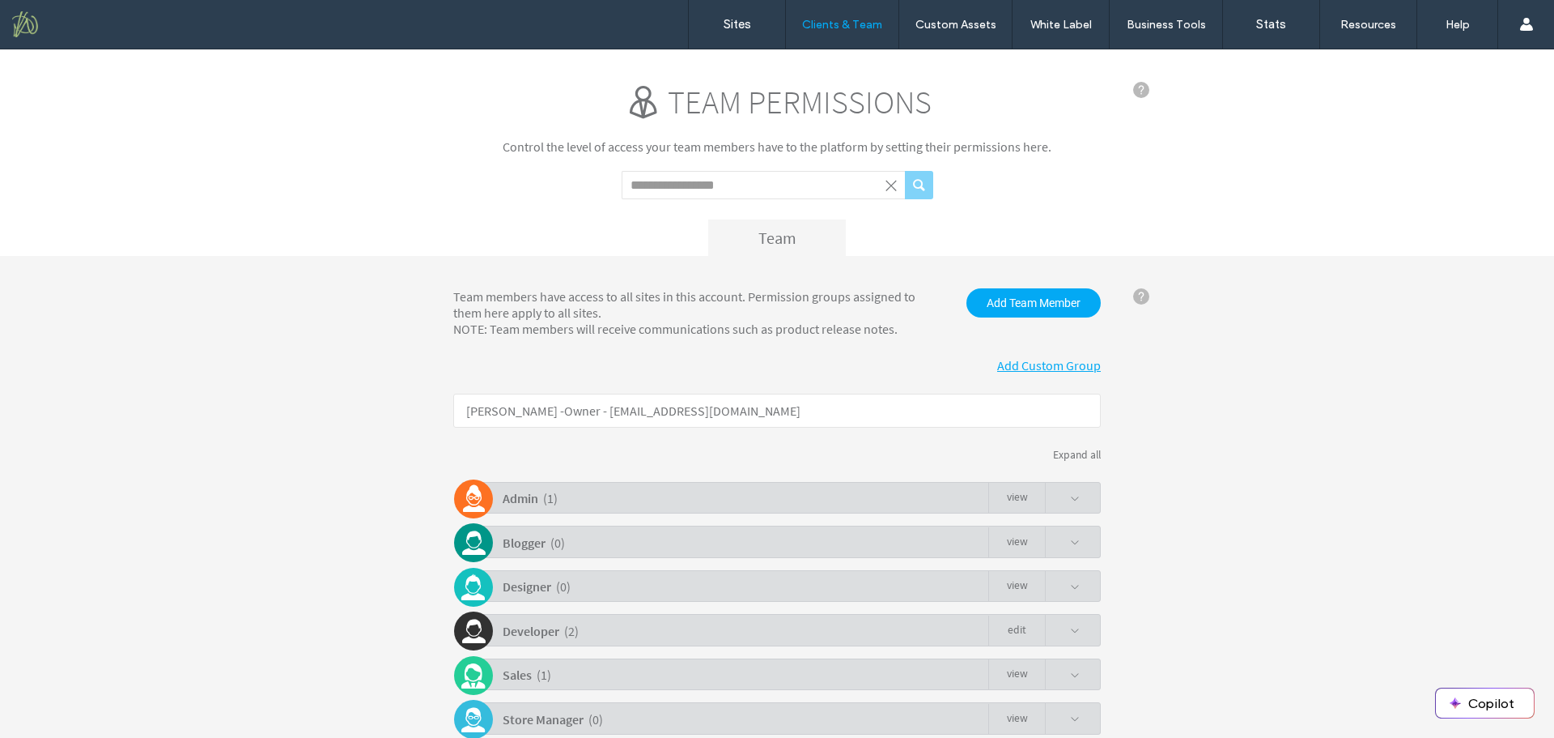
click at [732, 494] on div "Admin ( 1 ) view" at bounding box center [781, 498] width 640 height 32
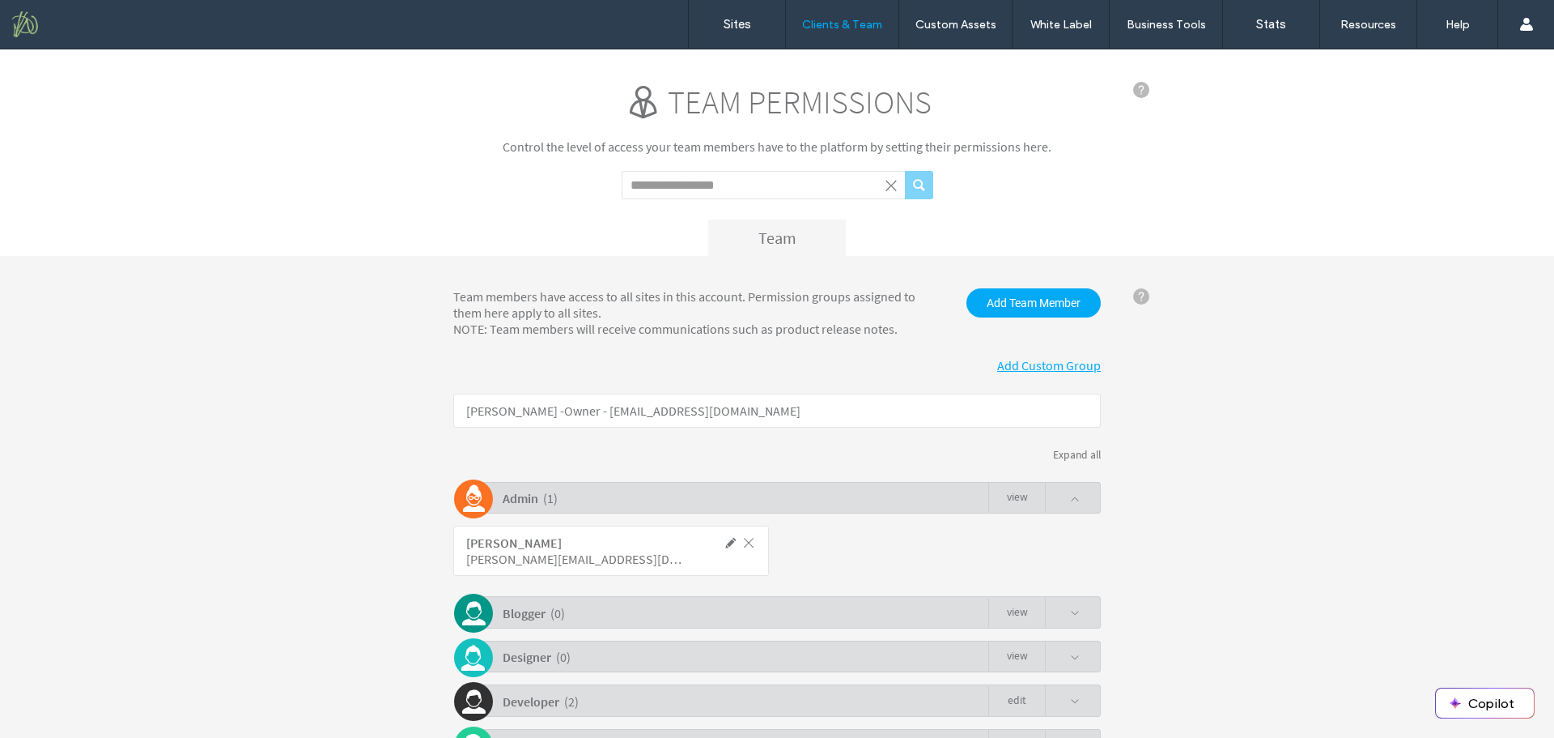
click span
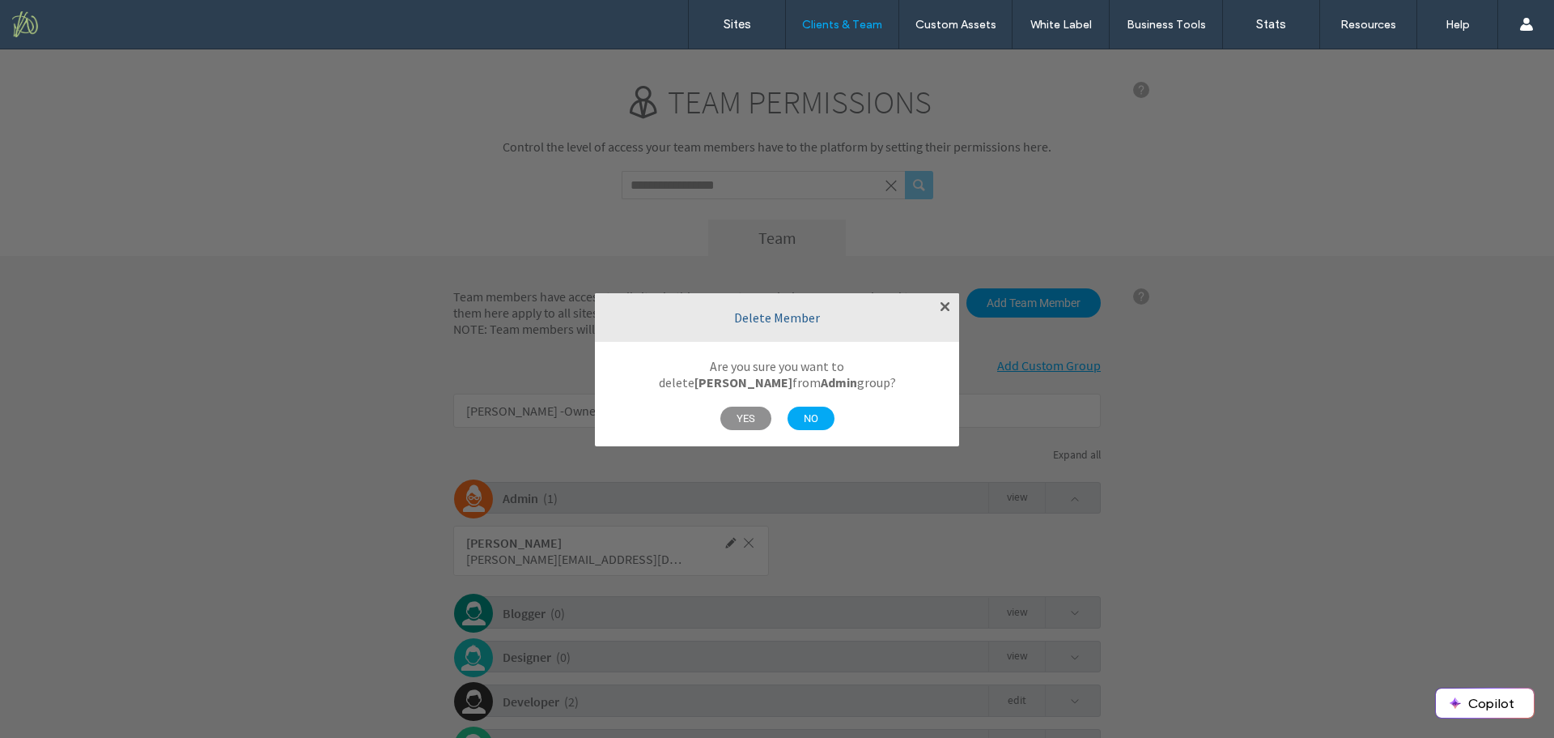
click at [745, 417] on span "YES" at bounding box center [746, 417] width 51 height 23
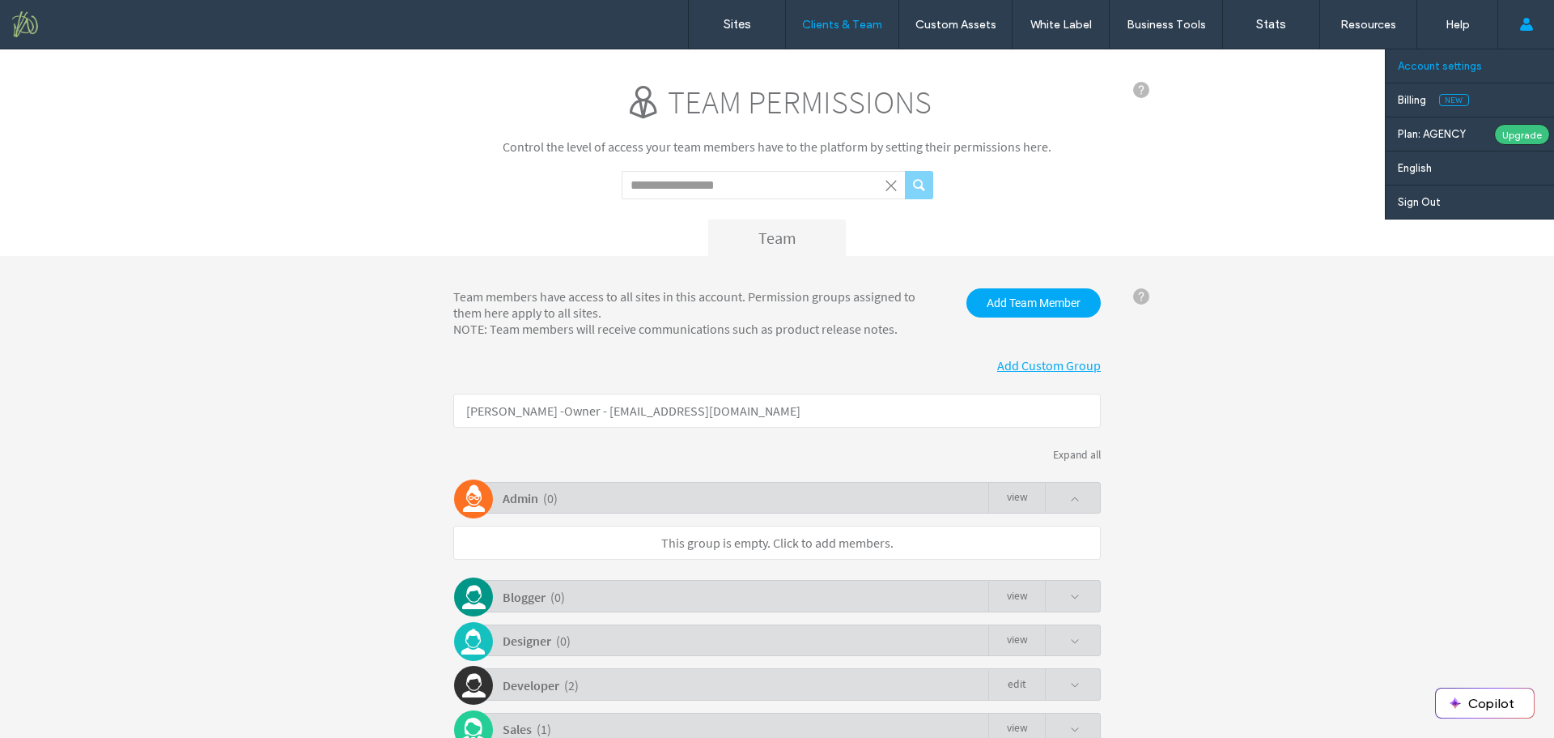
click at [1465, 71] on label "Account settings" at bounding box center [1440, 66] width 84 height 12
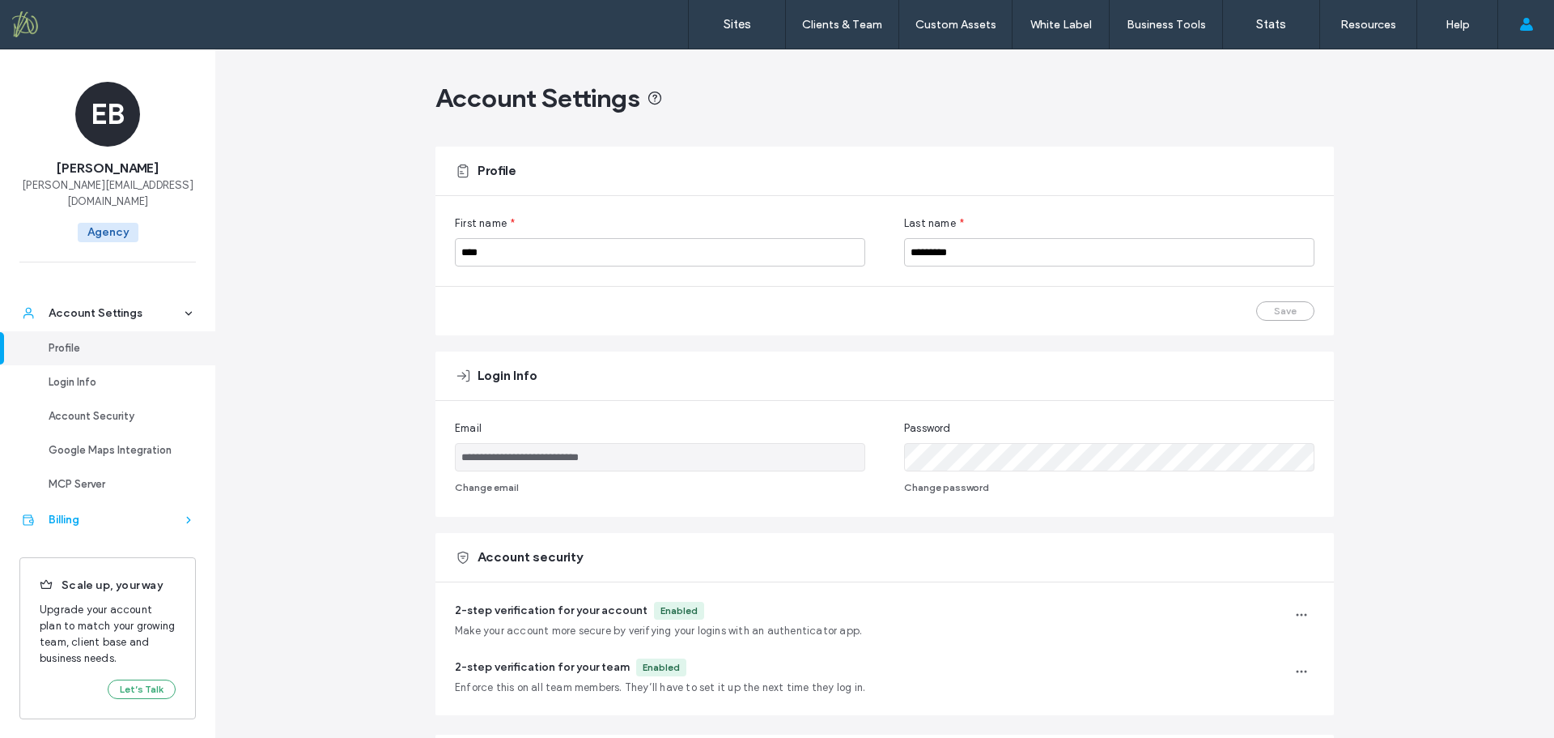
click at [147, 512] on div "Billing" at bounding box center [115, 520] width 133 height 16
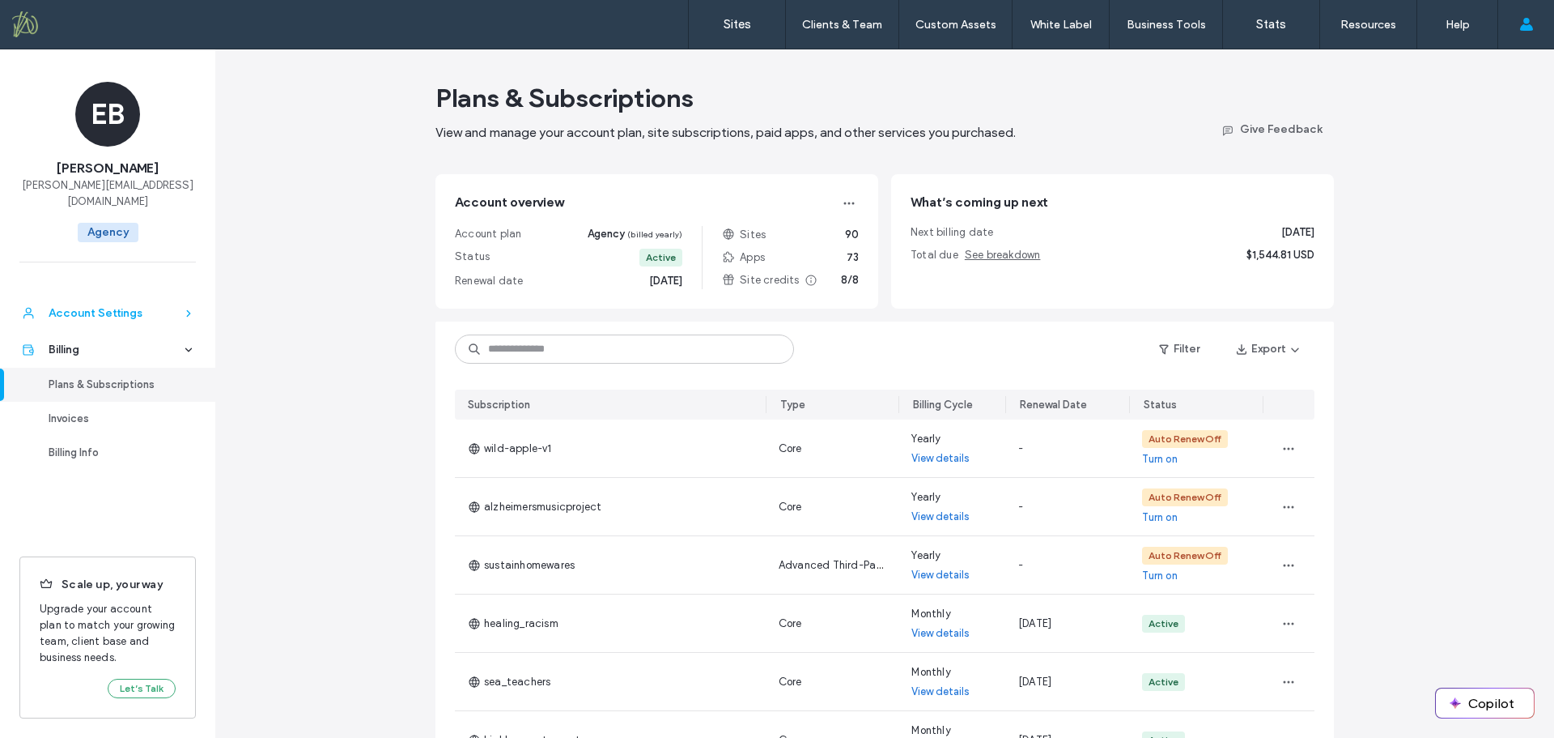
click at [87, 305] on div "Account Settings" at bounding box center [115, 313] width 133 height 16
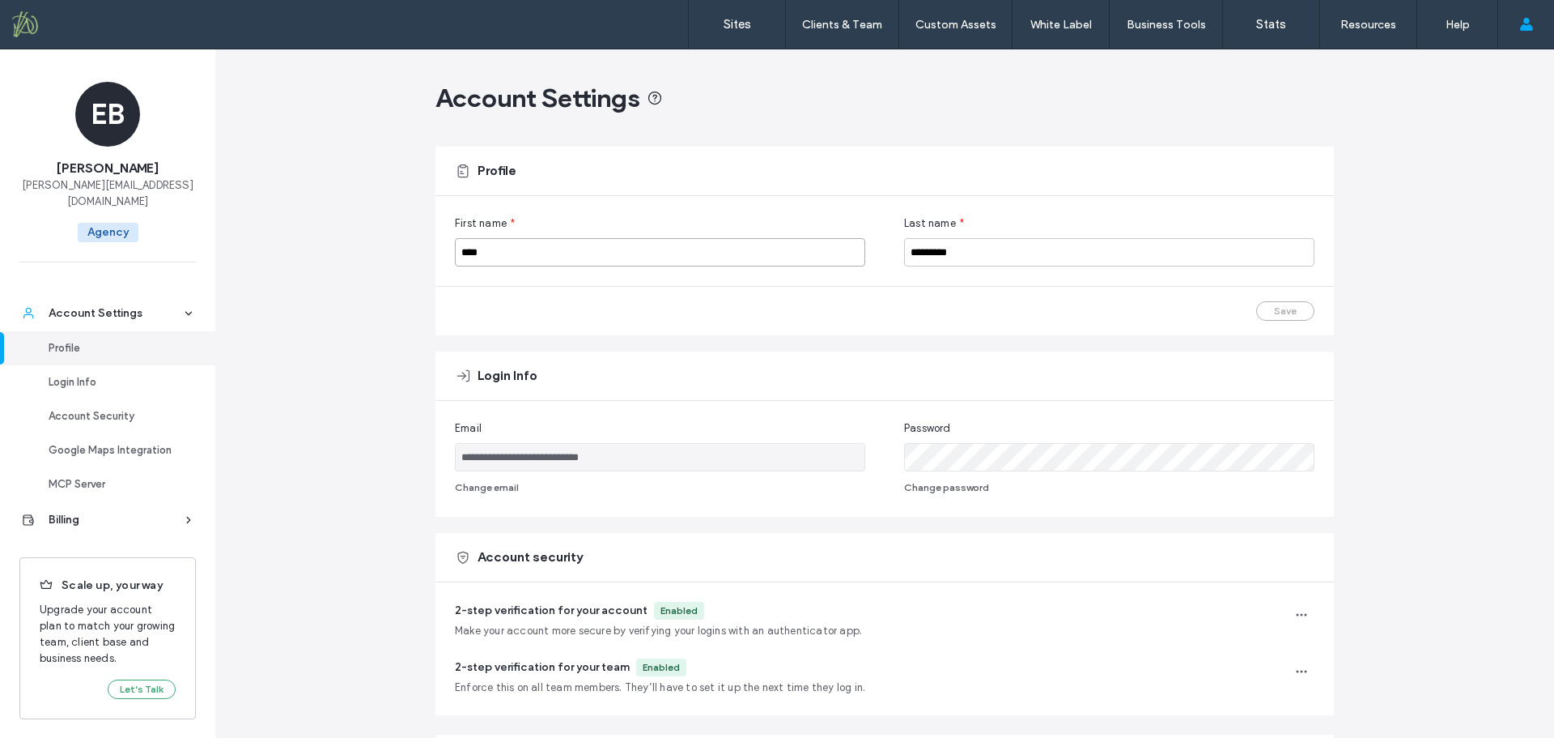
drag, startPoint x: 497, startPoint y: 257, endPoint x: 334, endPoint y: 251, distance: 163.6
click at [334, 251] on div "**********" at bounding box center [884, 656] width 1339 height 1214
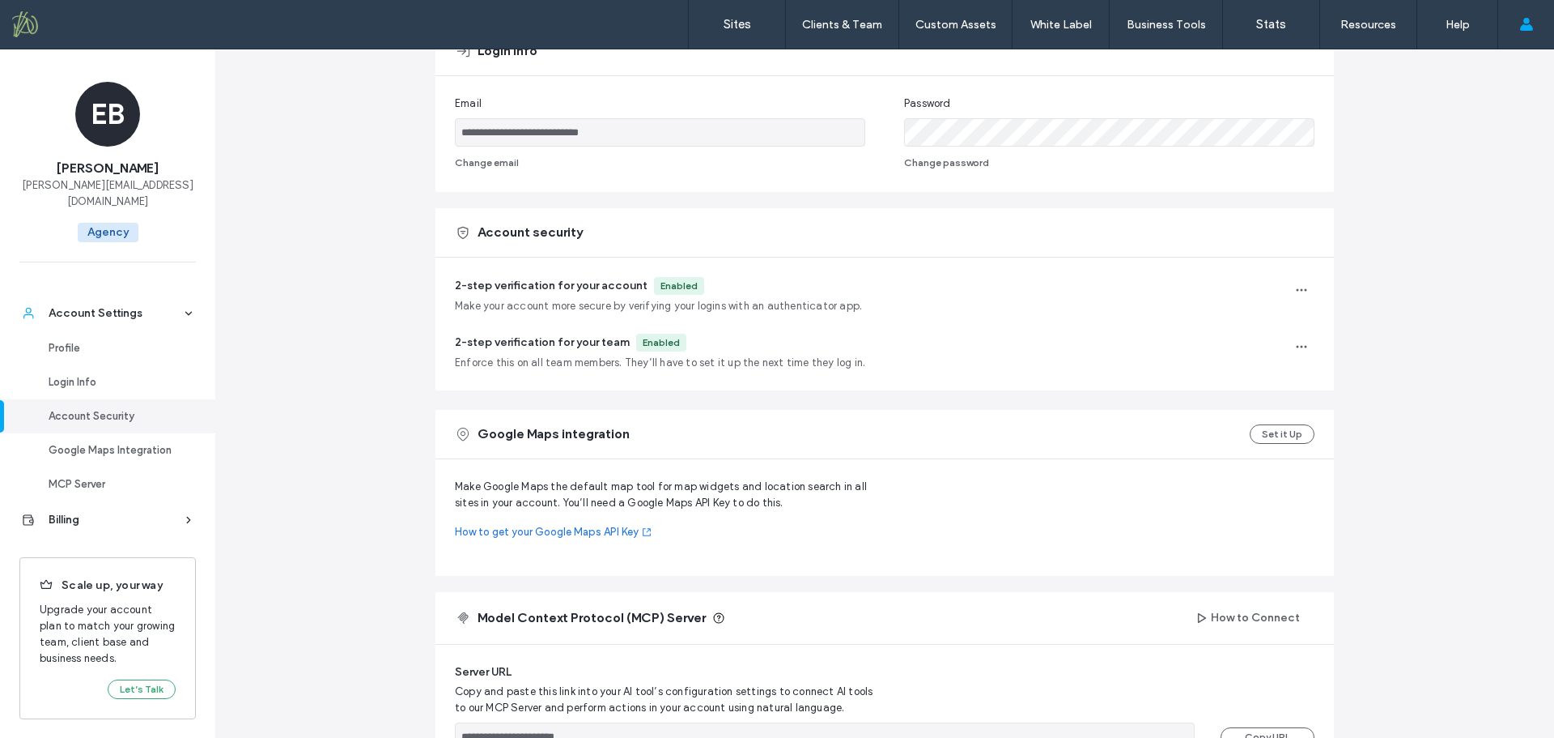
scroll to position [324, 0]
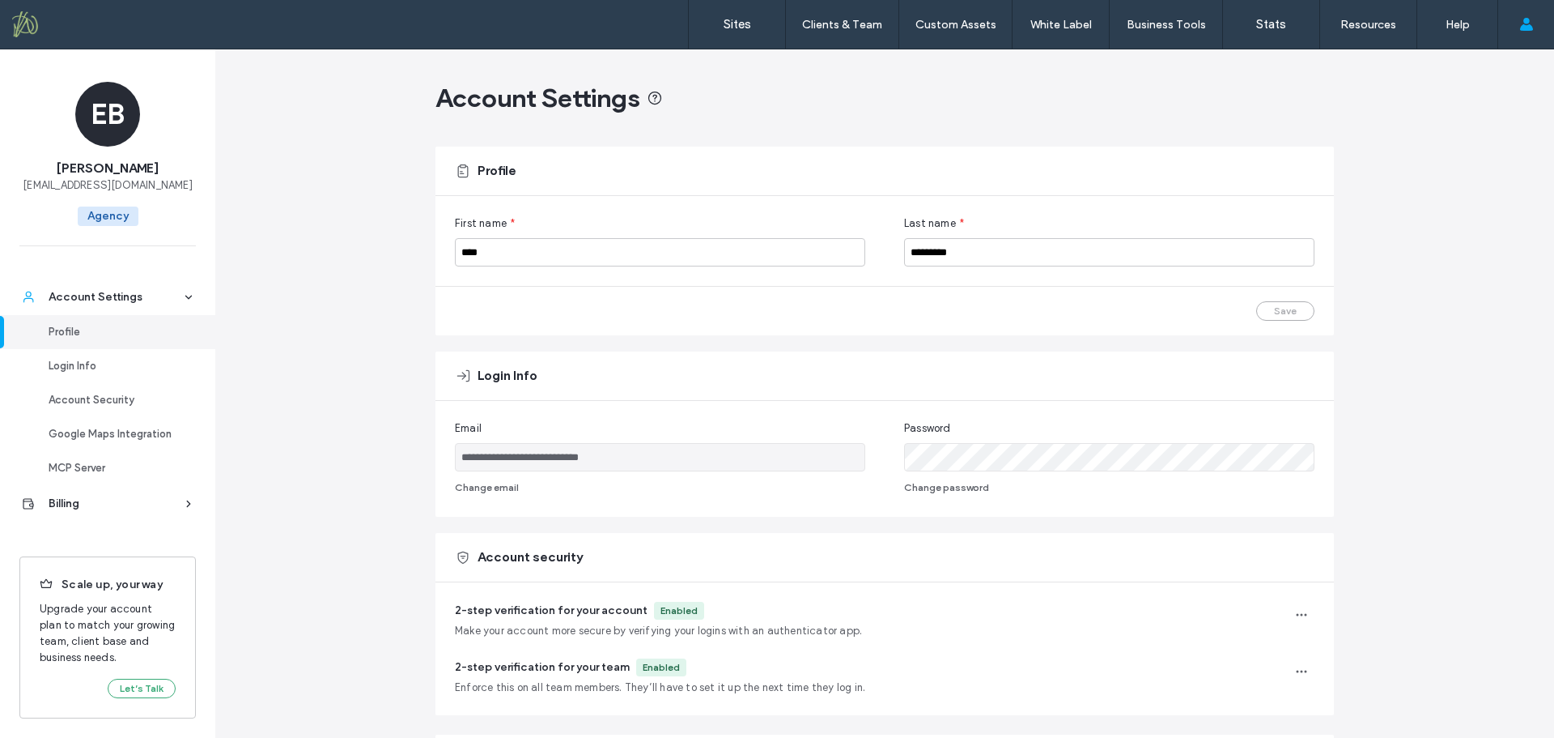
drag, startPoint x: 196, startPoint y: 185, endPoint x: 24, endPoint y: 197, distance: 172.0
click at [24, 197] on div "EB [PERSON_NAME] [EMAIL_ADDRESS][DOMAIN_NAME] Agency" at bounding box center [107, 157] width 215 height 216
copy span "[EMAIL_ADDRESS][DOMAIN_NAME]"
